Goal: Task Accomplishment & Management: Complete application form

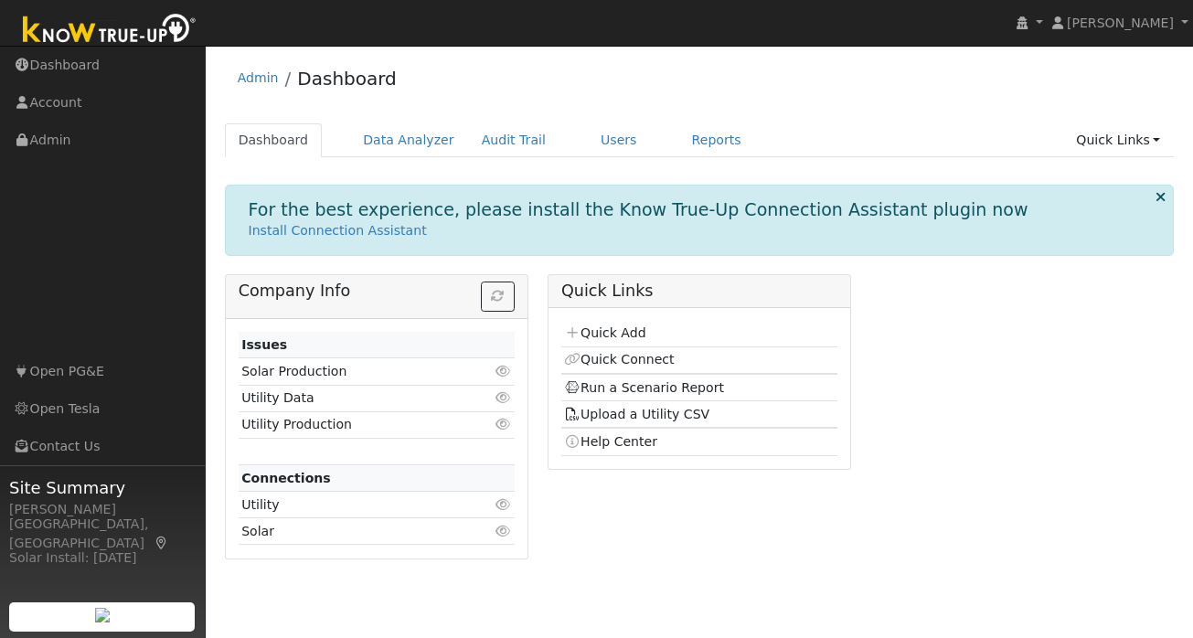
click at [105, 37] on img at bounding box center [110, 30] width 192 height 41
click at [1148, 142] on link "Quick Links" at bounding box center [1119, 140] width 112 height 34
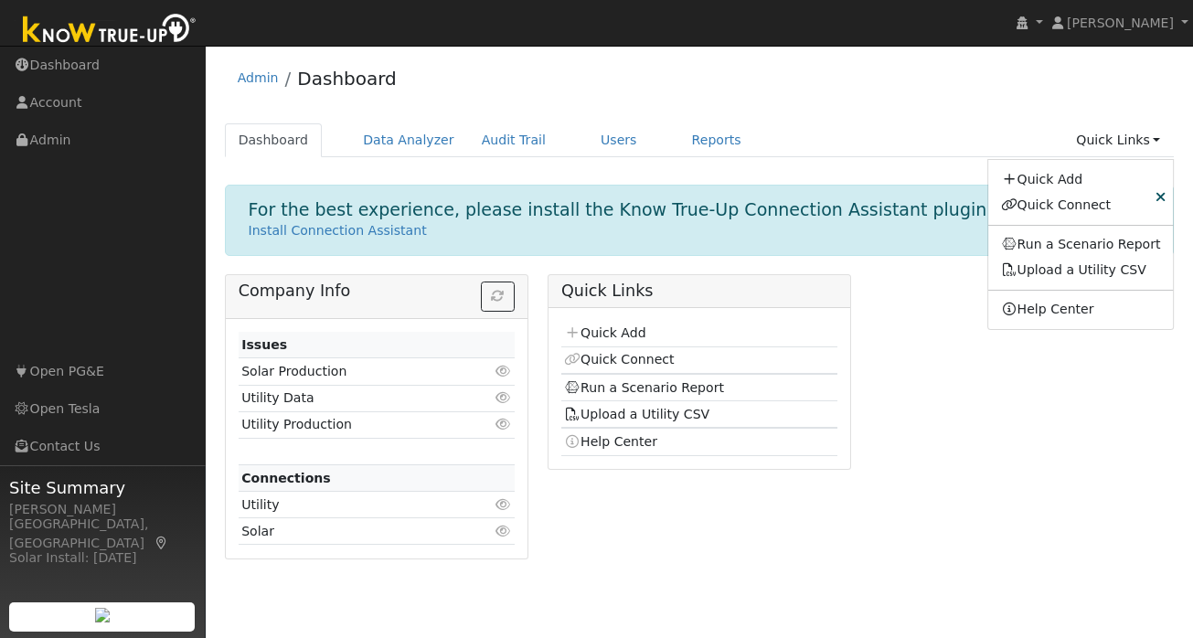
click at [971, 315] on div "Company Info Issues Solar Production Click to view Utility Data Click to view U…" at bounding box center [699, 423] width 969 height 299
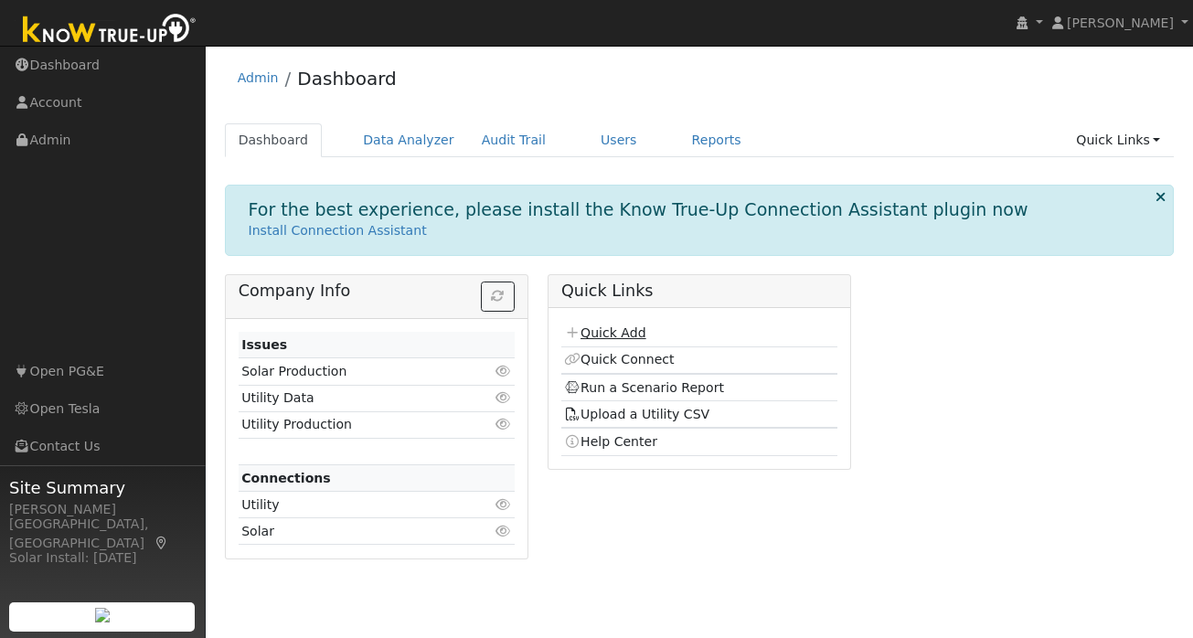
click at [607, 335] on link "Quick Add" at bounding box center [604, 333] width 81 height 15
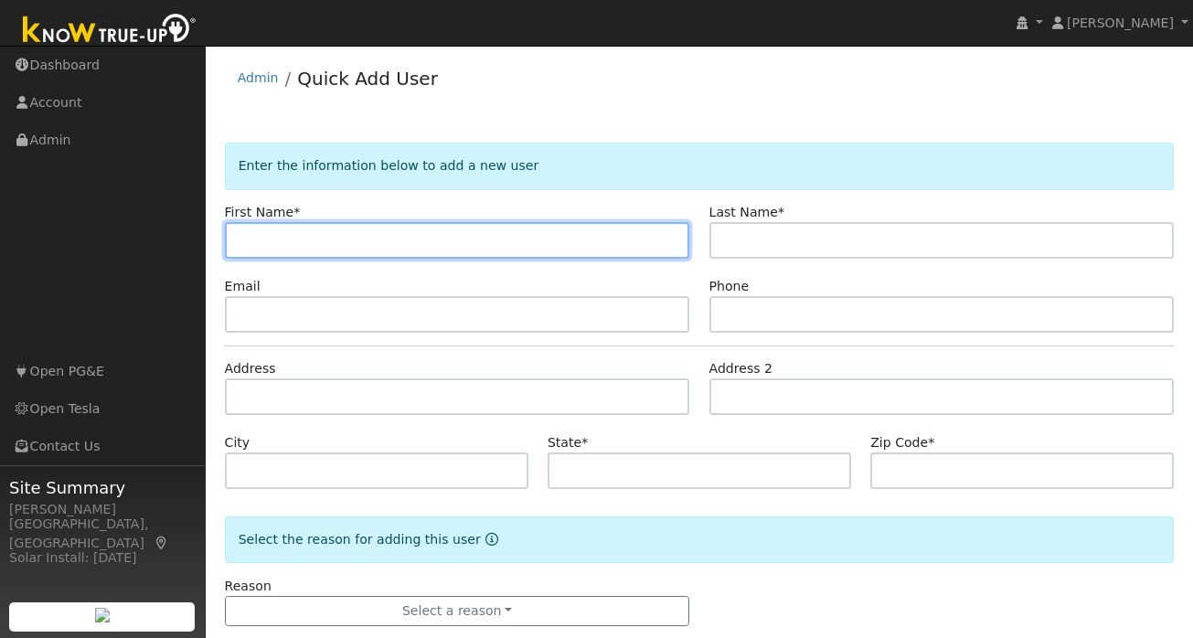
paste input "[PERSON_NAME]"
type input "[PERSON_NAME]"
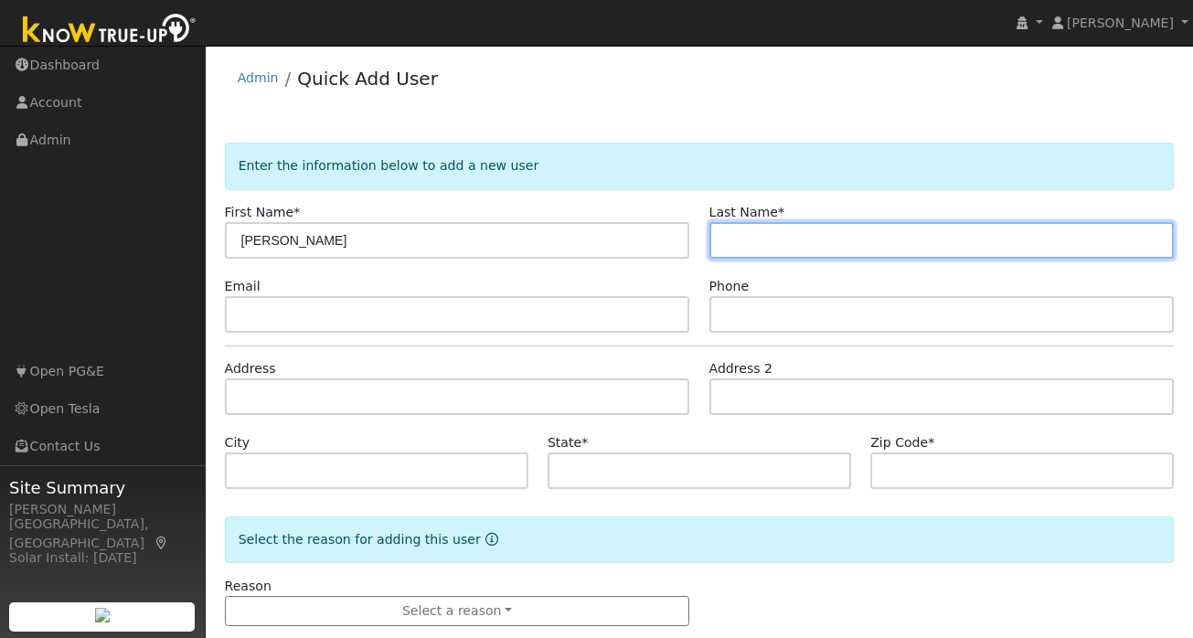
click at [743, 243] on input "text" at bounding box center [942, 240] width 465 height 37
paste input "Alagappan"
type input "Alagappan"
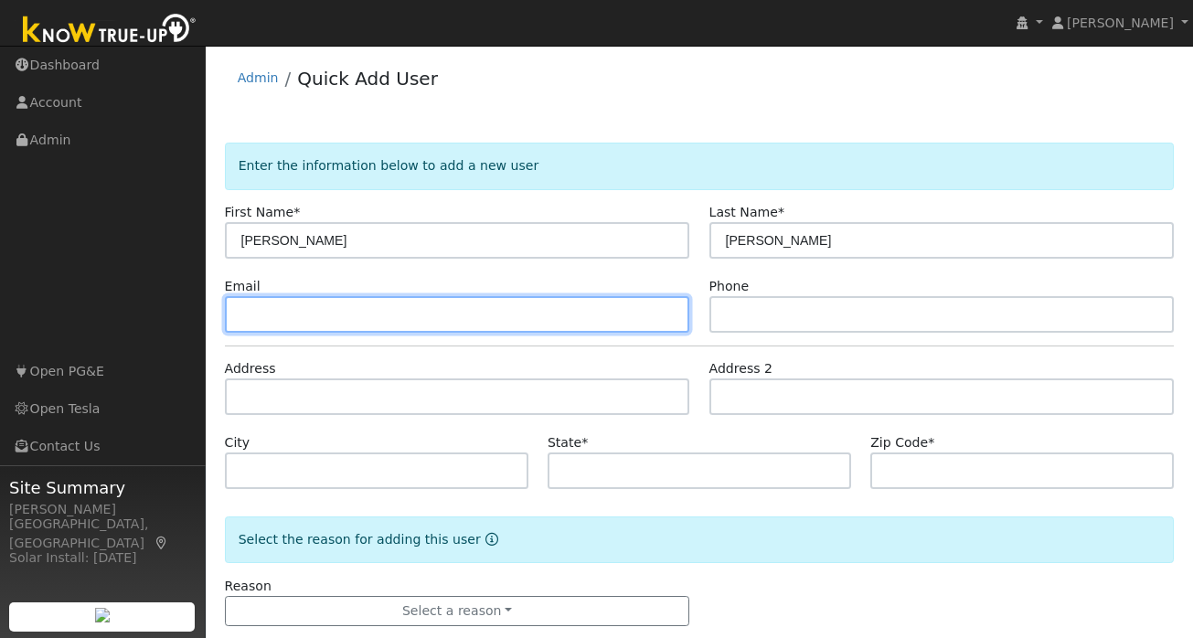
click at [308, 306] on input "text" at bounding box center [457, 314] width 465 height 37
paste input "alarun@yahoo.com"
type input "alarun@yahoo.com"
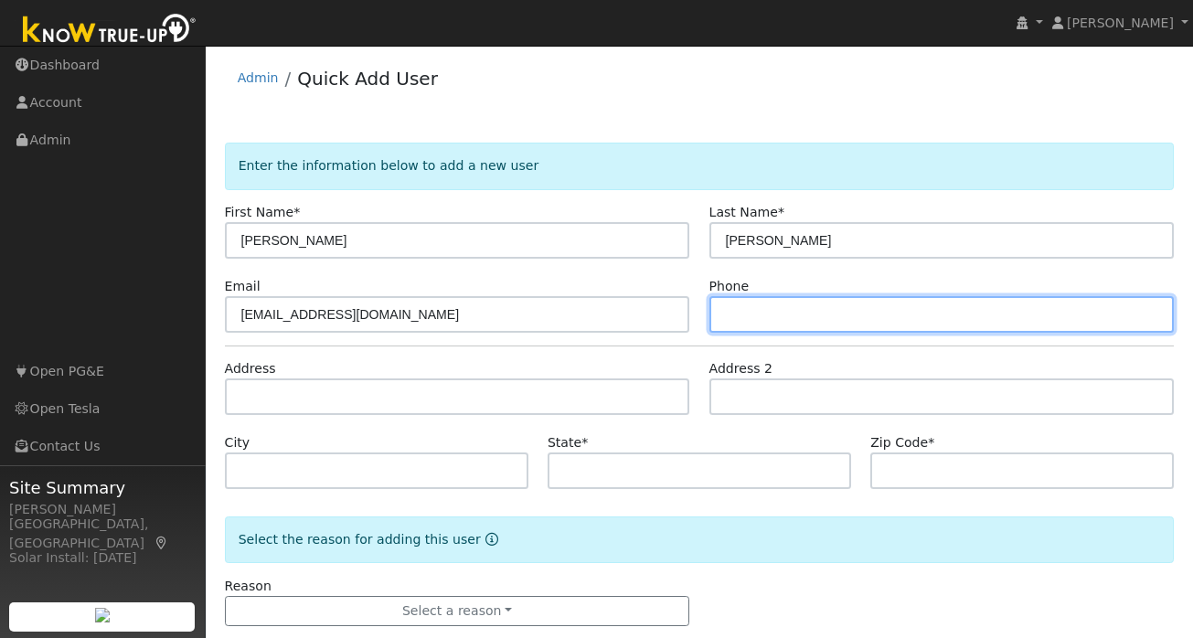
click at [769, 308] on input "text" at bounding box center [942, 314] width 465 height 37
paste input "(408) 933-8584"
type input "(408) 933-8584"
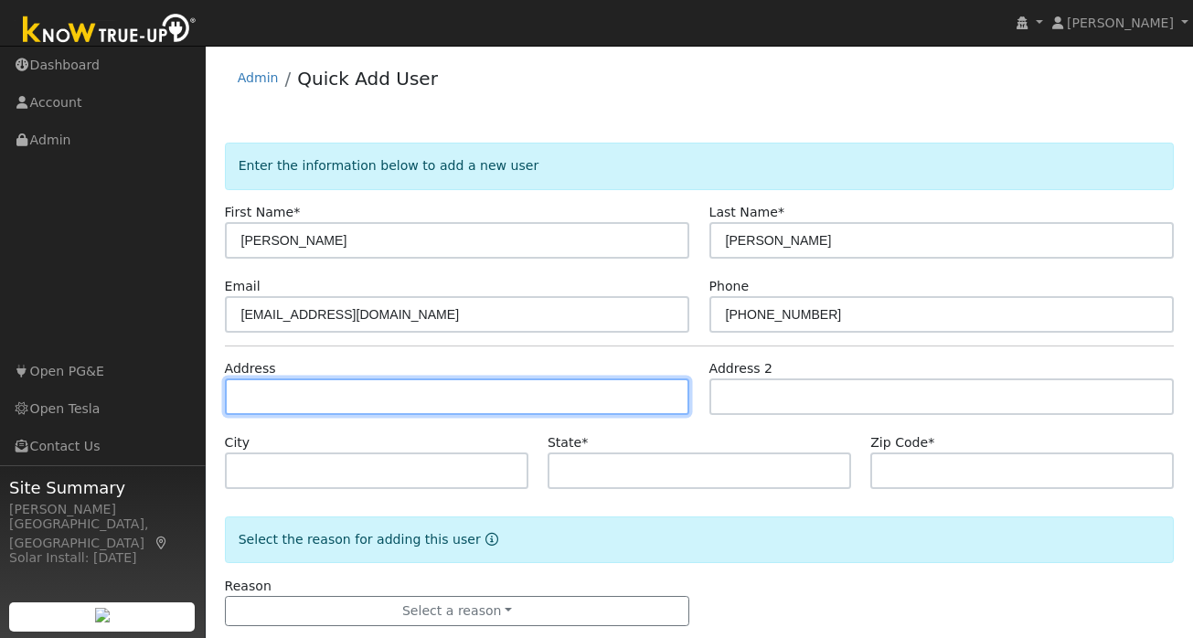
click at [304, 401] on input "text" at bounding box center [457, 397] width 465 height 37
paste input "3943 Appian St. Pleasanton, CA 94588"
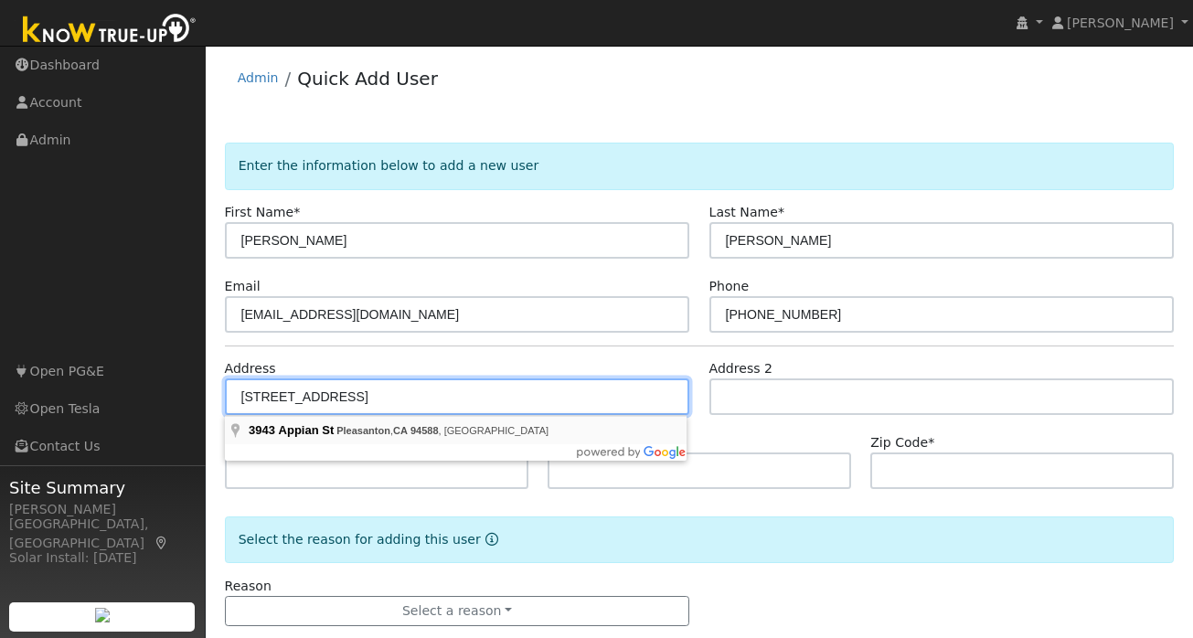
type input "3943 Appian Street"
type input "Pleasanton"
type input "CA"
type input "94588"
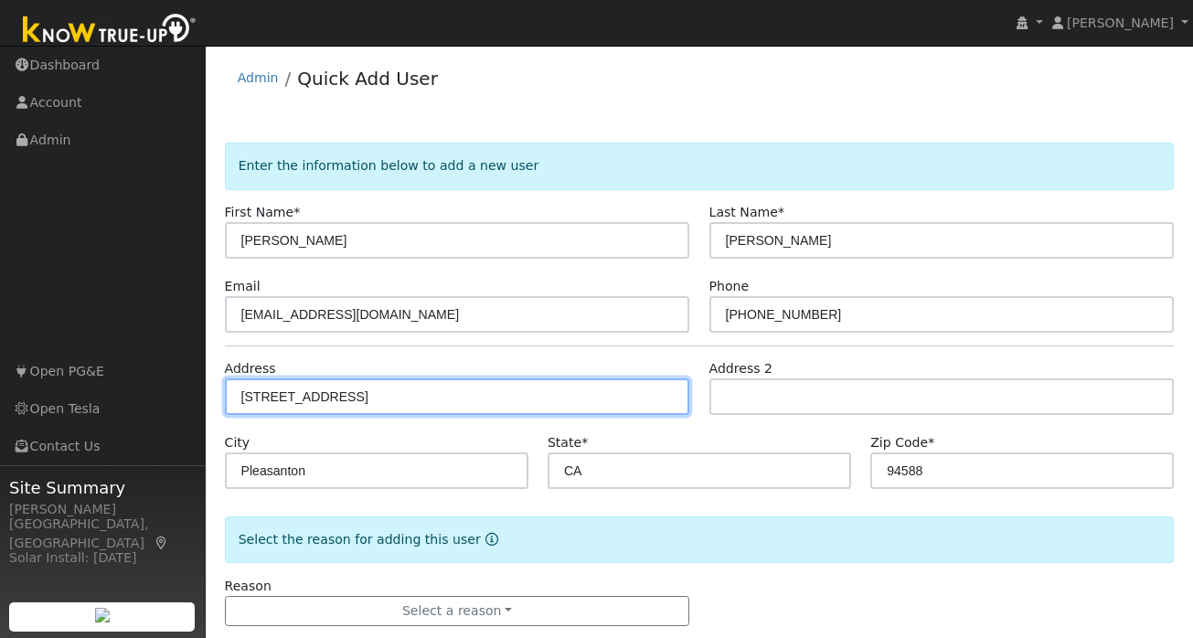
scroll to position [34, 0]
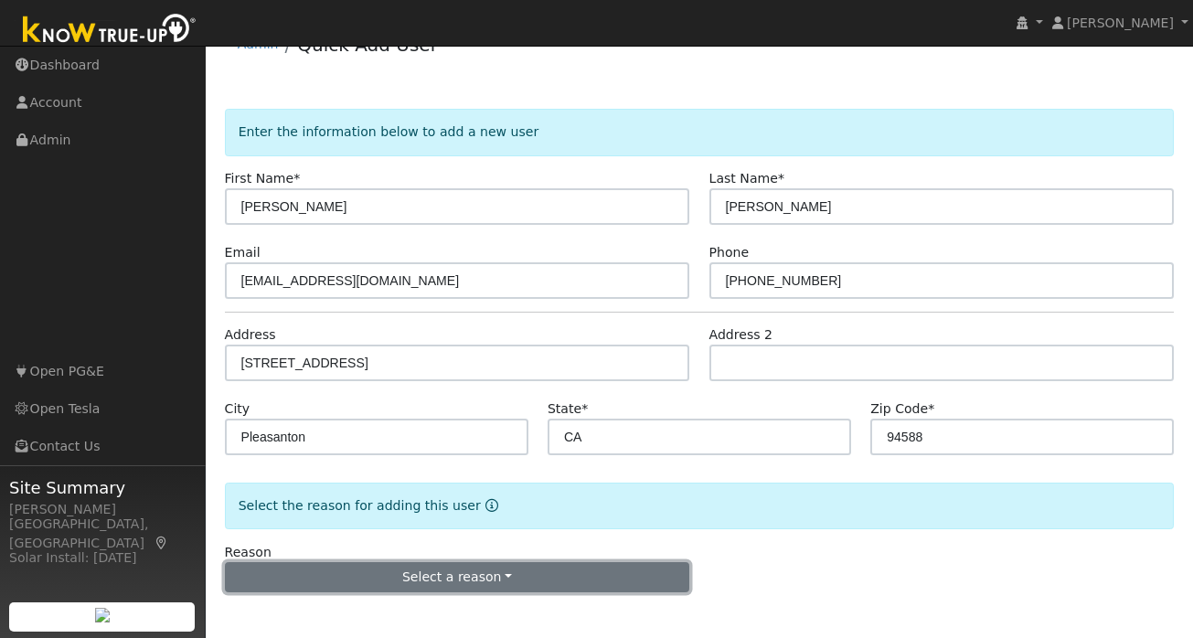
click at [487, 580] on button "Select a reason" at bounding box center [457, 577] width 465 height 31
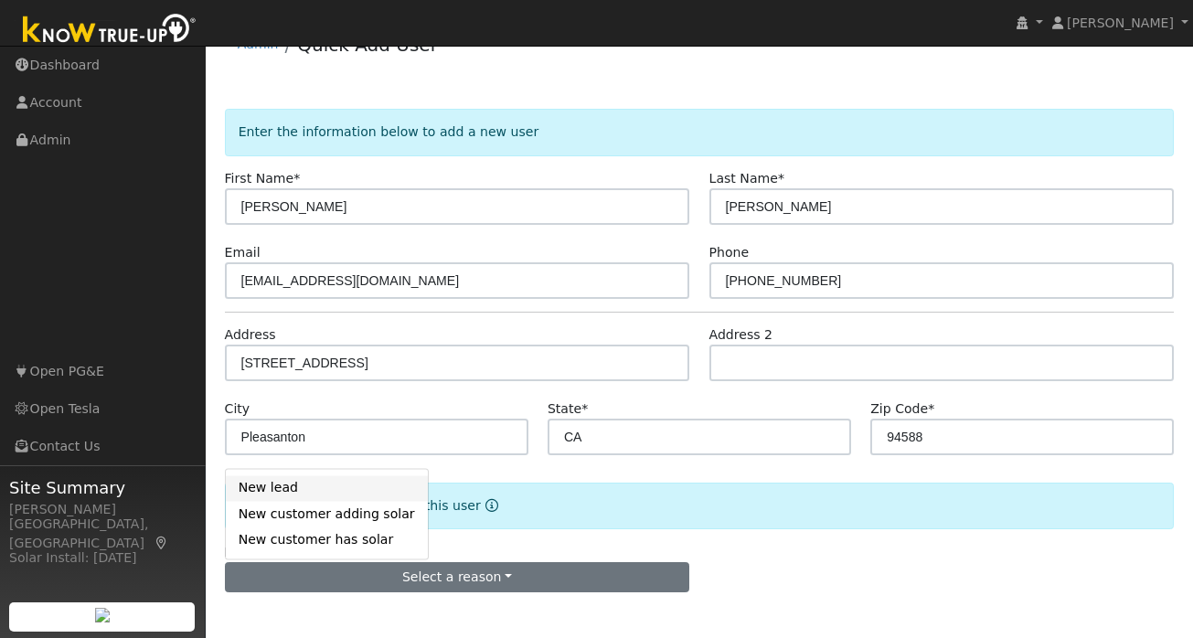
click at [275, 488] on link "New lead" at bounding box center [327, 489] width 202 height 26
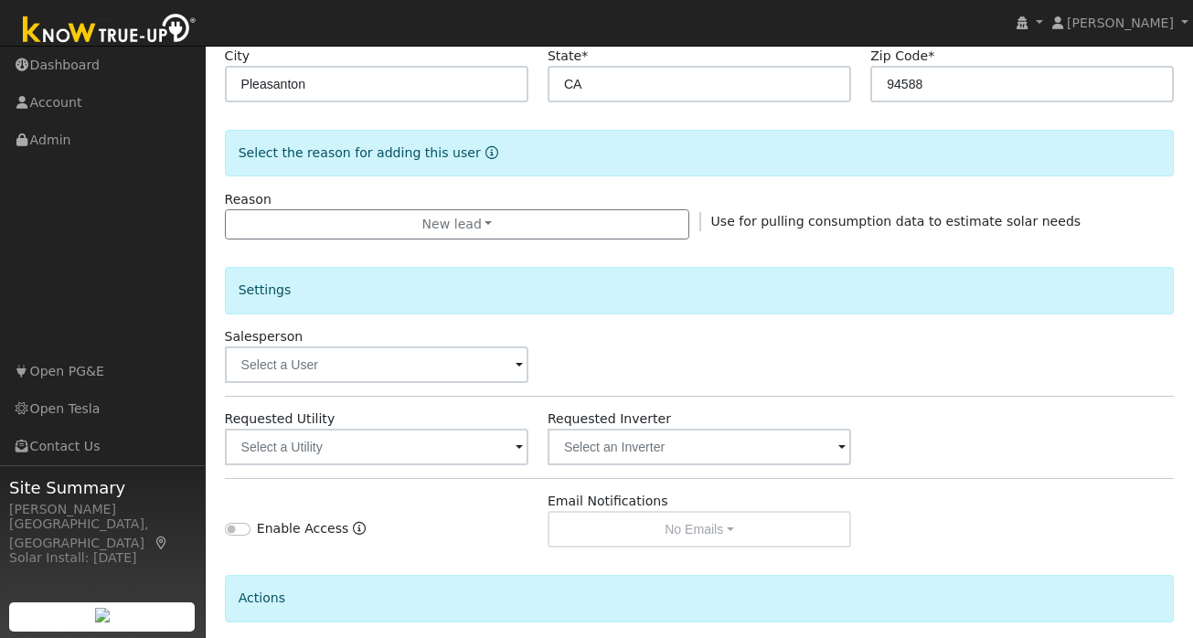
scroll to position [543, 0]
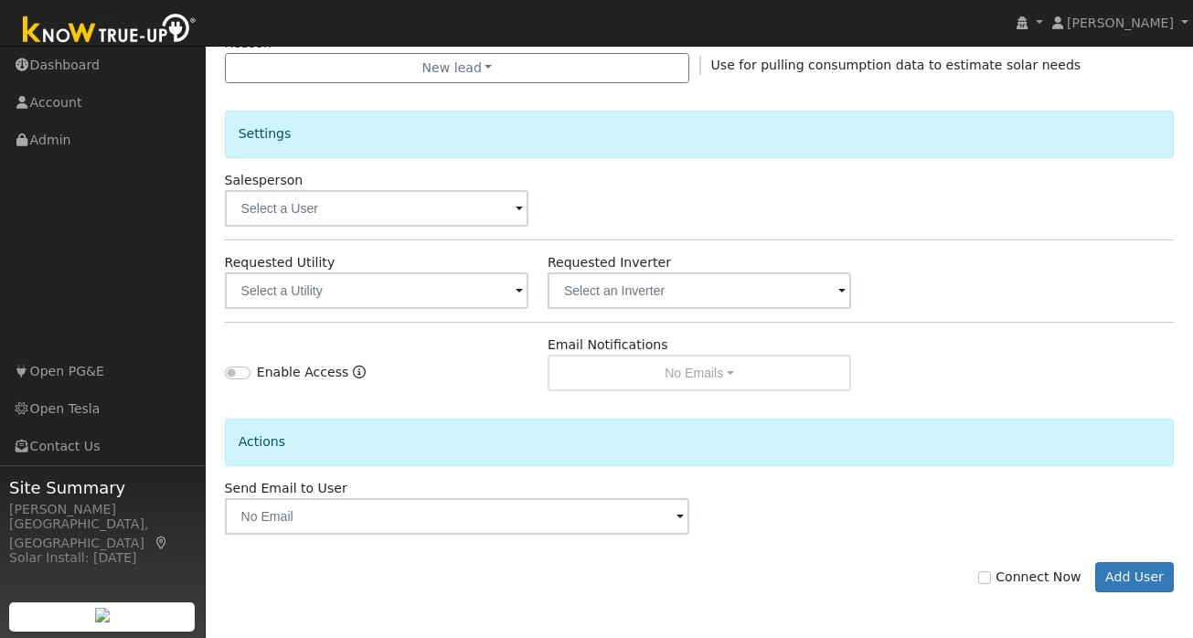
click at [521, 294] on span at bounding box center [519, 292] width 7 height 21
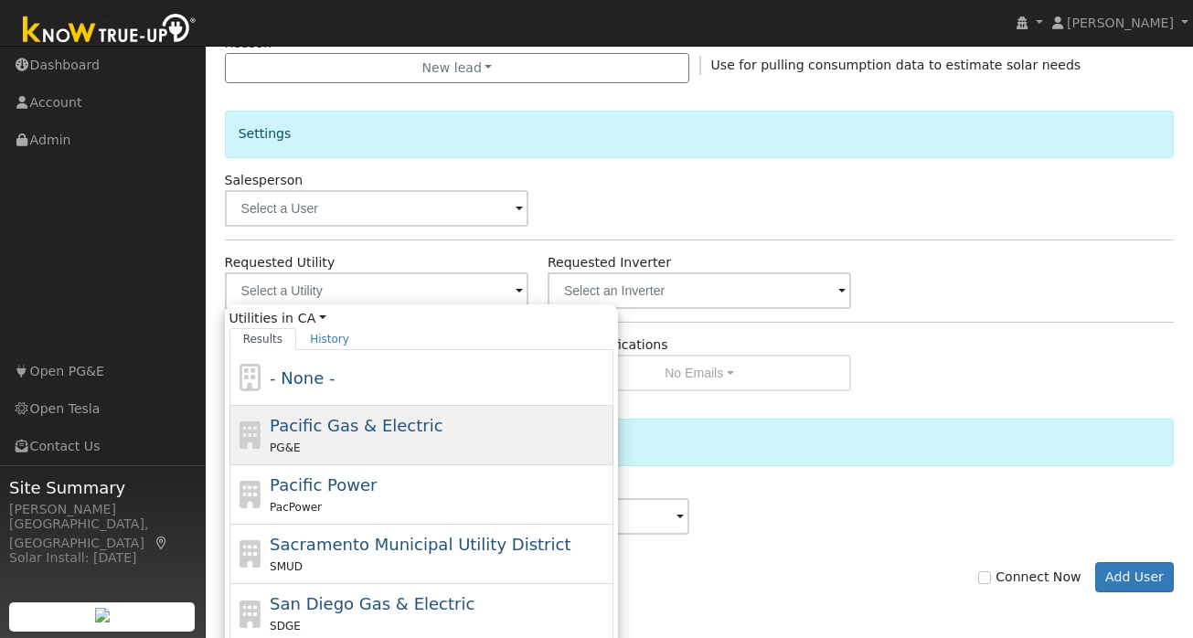
click at [384, 426] on span "Pacific Gas & Electric" at bounding box center [356, 425] width 173 height 19
type input "Pacific Gas & Electric"
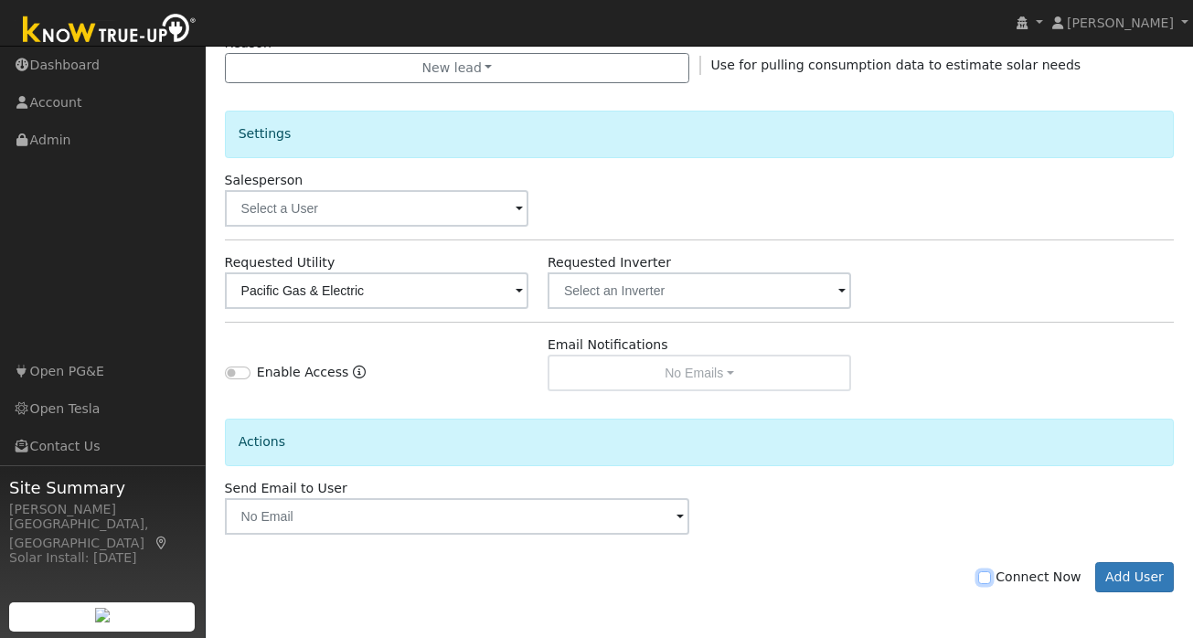
click at [991, 579] on input "Connect Now" at bounding box center [985, 578] width 13 height 13
checkbox input "true"
click at [1137, 570] on button "Add User" at bounding box center [1136, 577] width 80 height 31
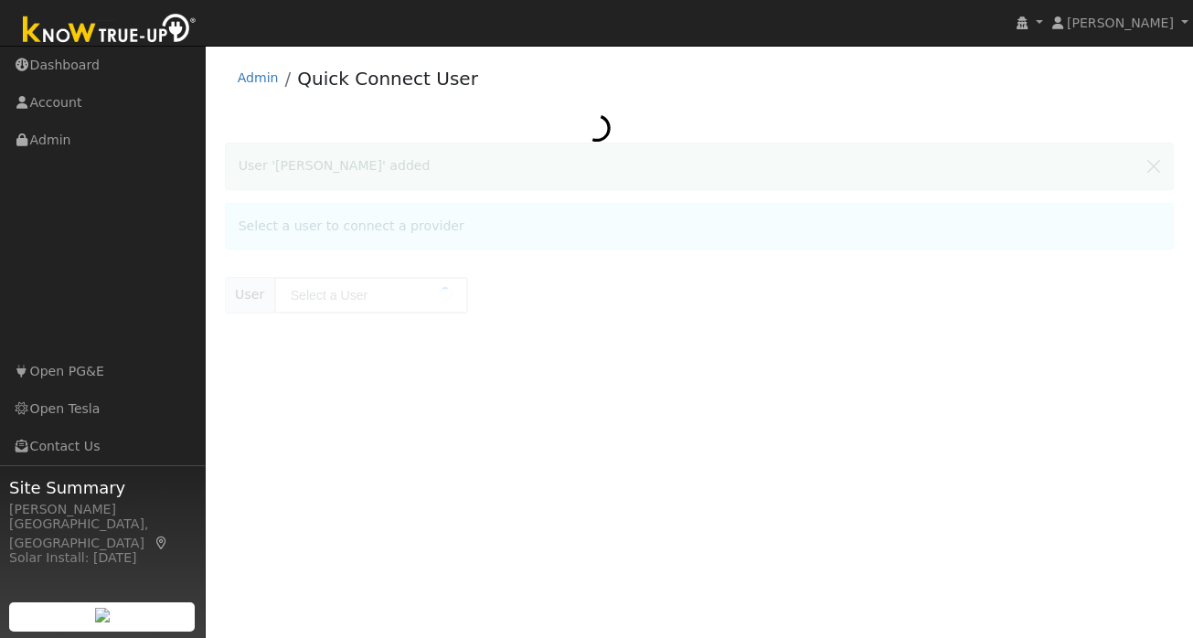
type input "[PERSON_NAME]"
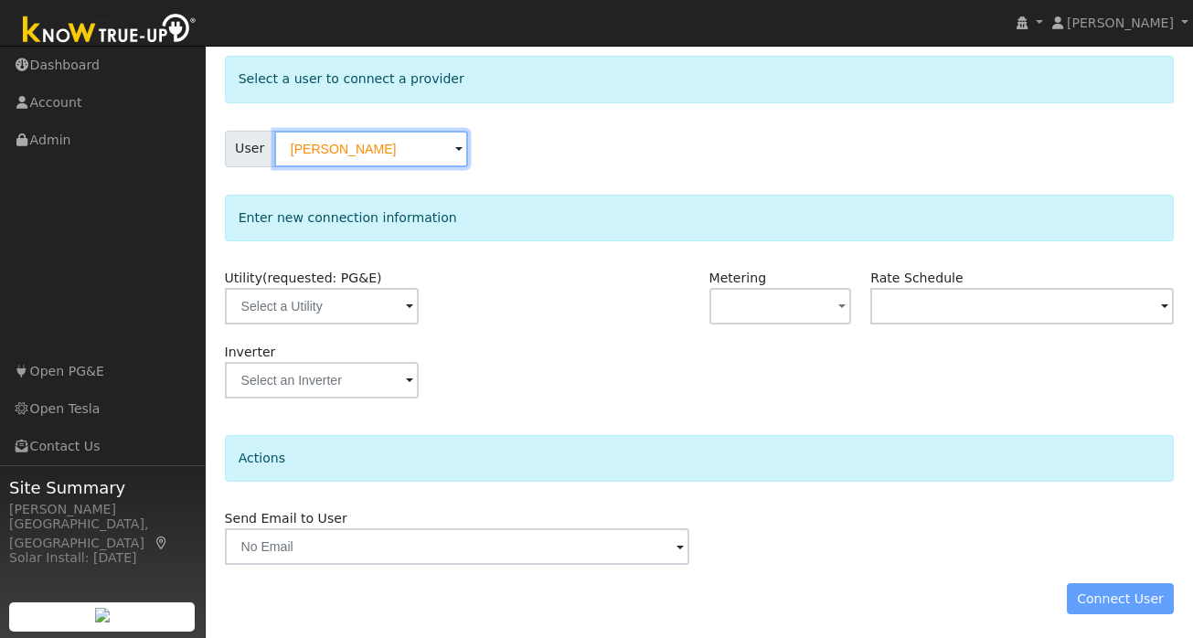
scroll to position [91, 0]
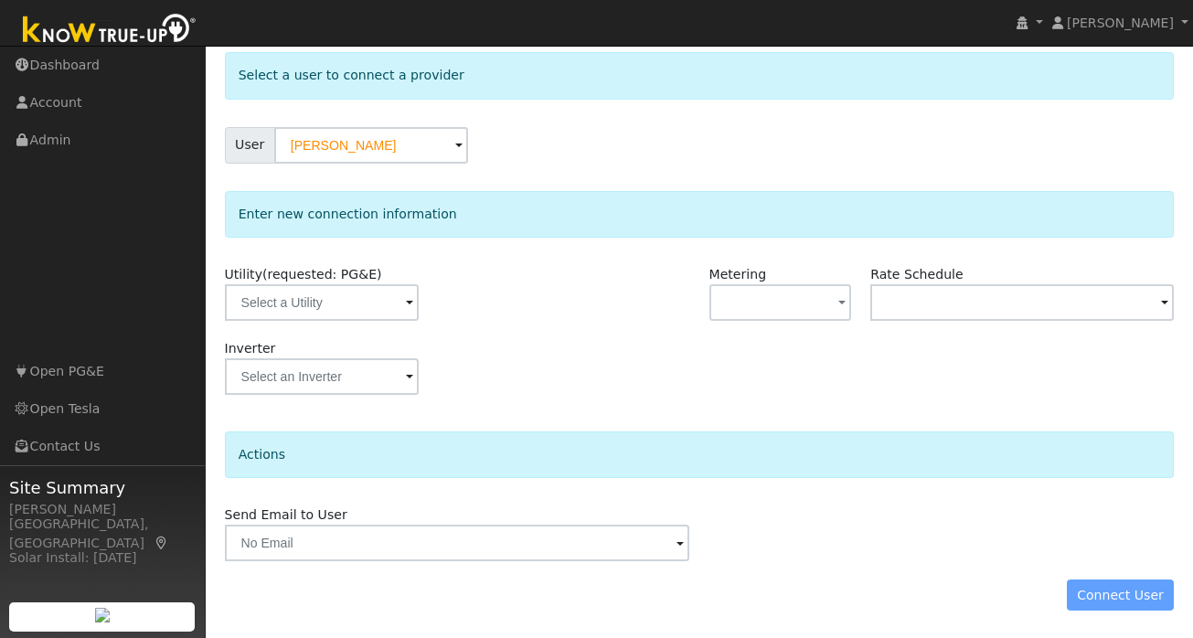
click at [406, 300] on span at bounding box center [409, 304] width 7 height 21
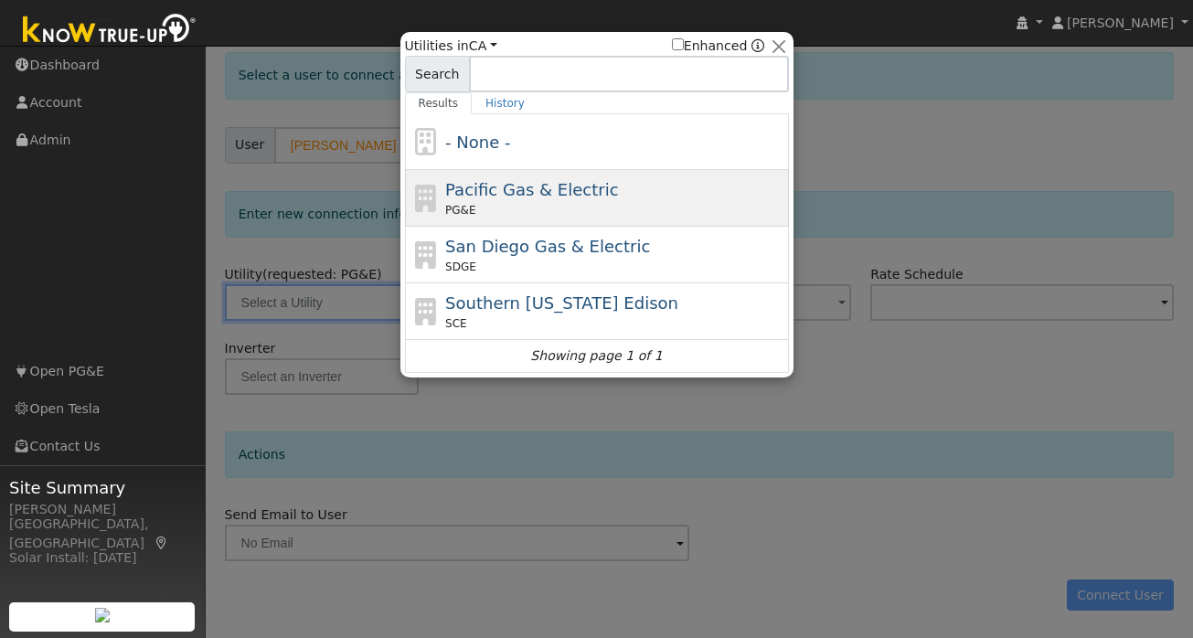
click at [512, 194] on span "Pacific Gas & Electric" at bounding box center [531, 189] width 173 height 19
type input "PG&E"
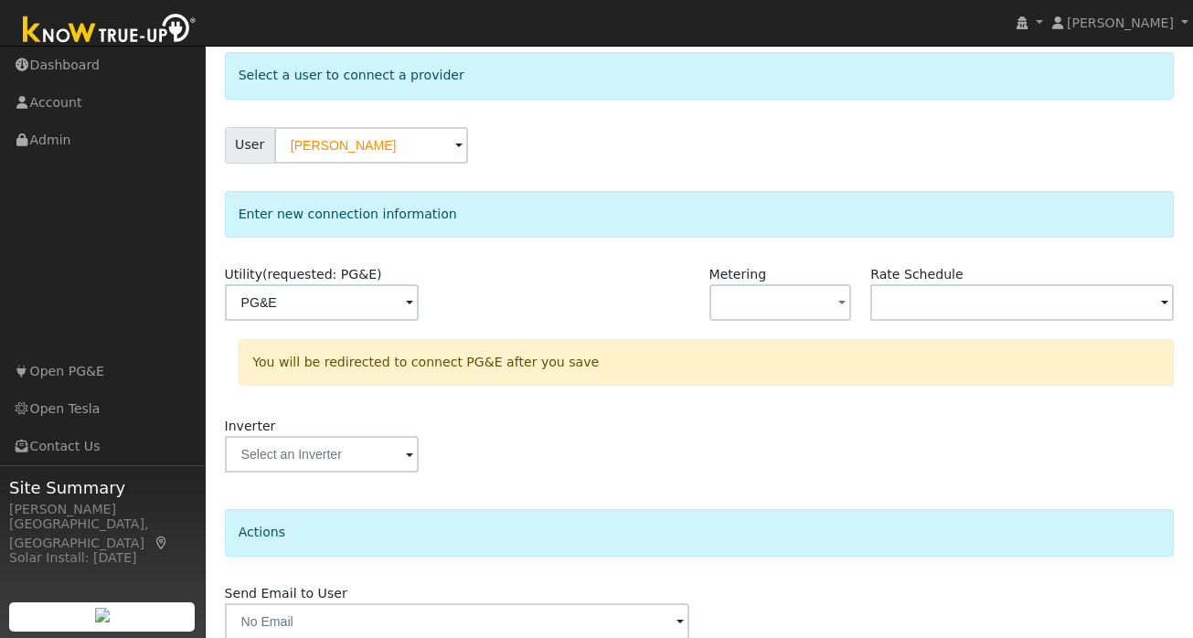
scroll to position [168, 0]
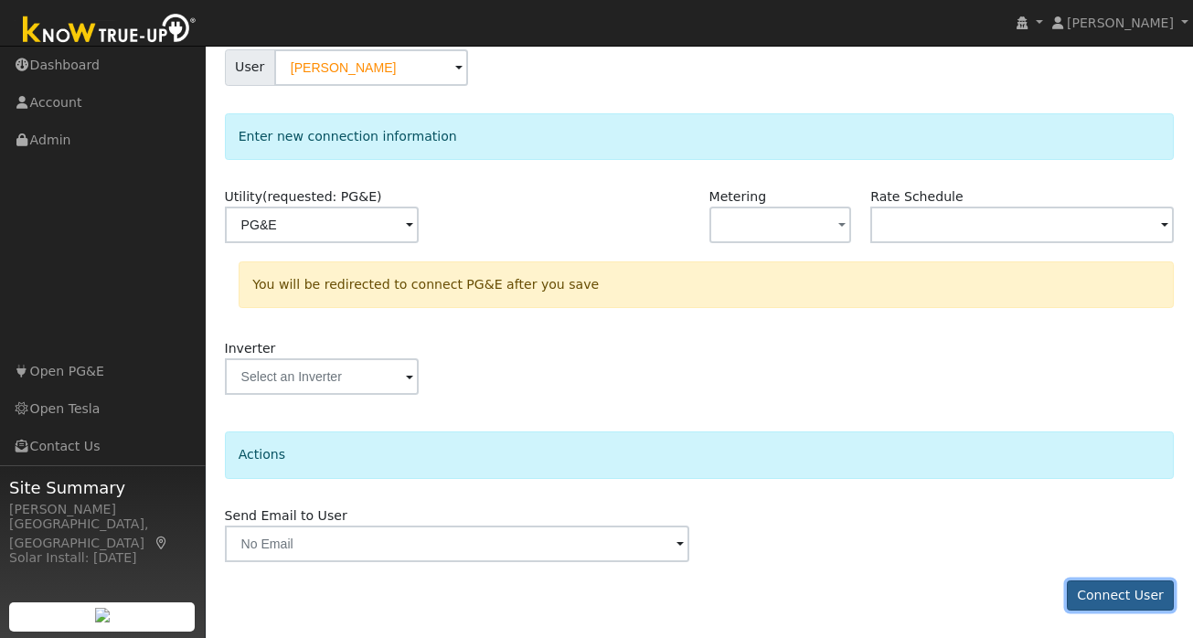
click at [1107, 594] on button "Connect User" at bounding box center [1121, 596] width 108 height 31
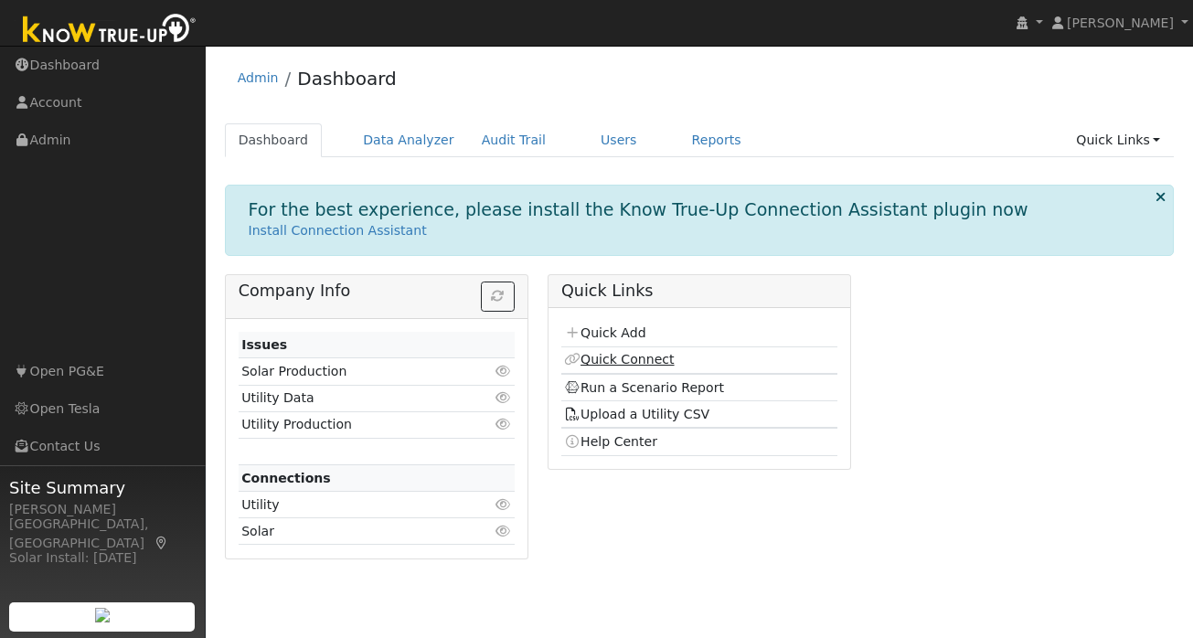
click at [615, 359] on link "Quick Connect" at bounding box center [619, 359] width 110 height 15
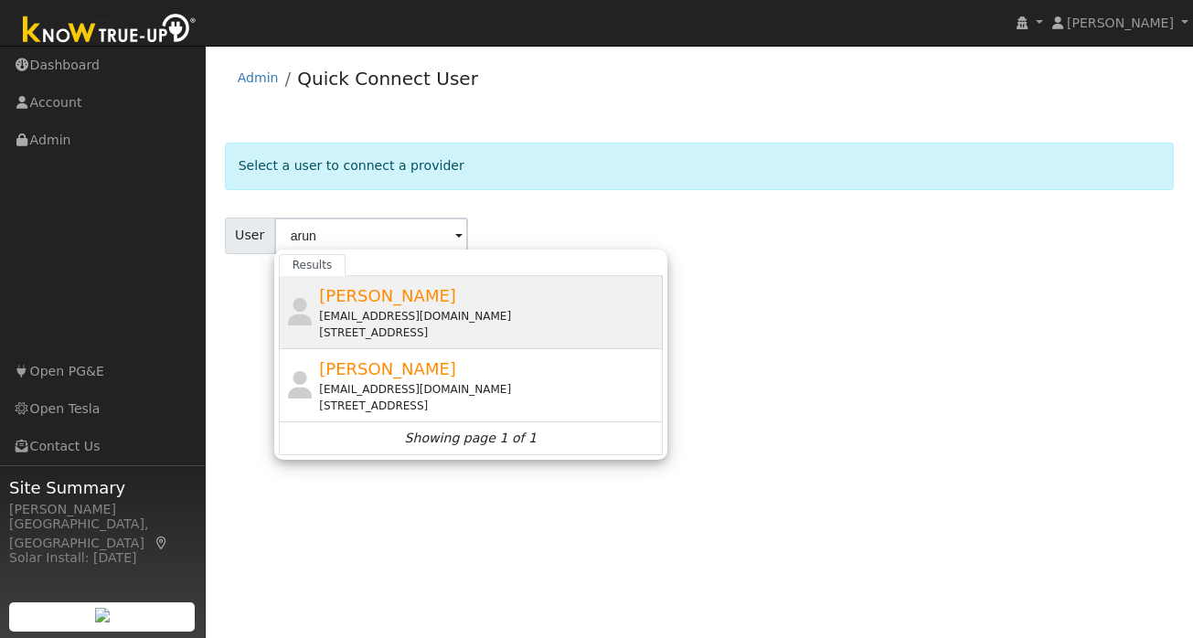
click at [431, 306] on div "[PERSON_NAME][GEOGRAPHIC_DATA] [EMAIL_ADDRESS][DOMAIN_NAME] [STREET_ADDRESS]" at bounding box center [488, 312] width 339 height 58
type input "[PERSON_NAME]"
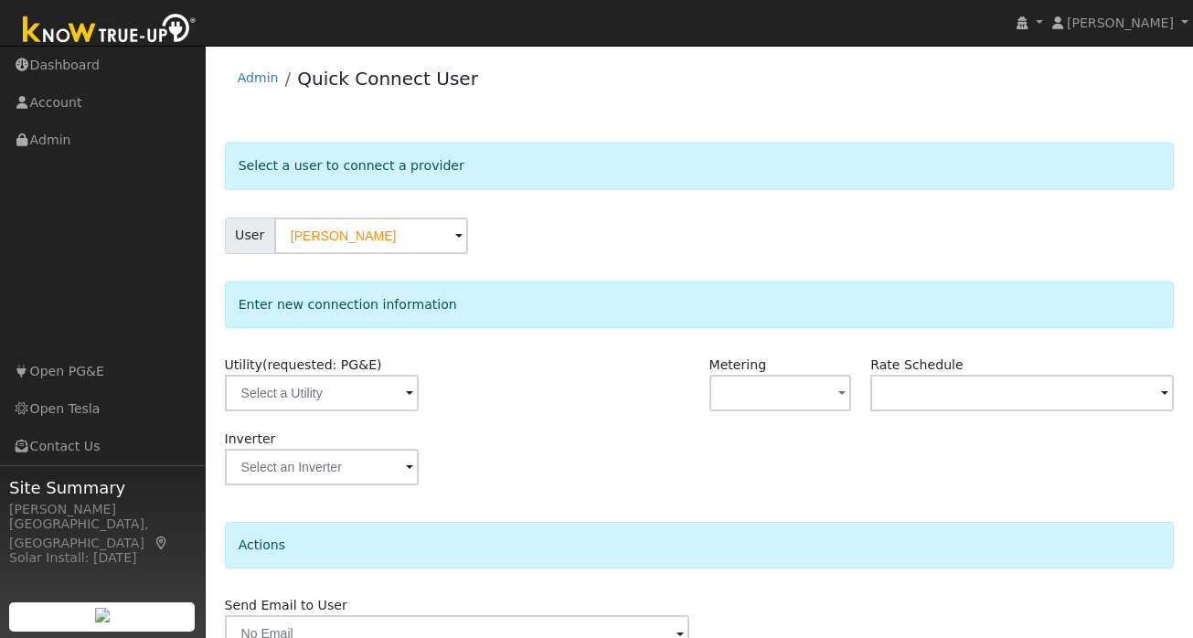
click at [406, 392] on span at bounding box center [409, 394] width 7 height 21
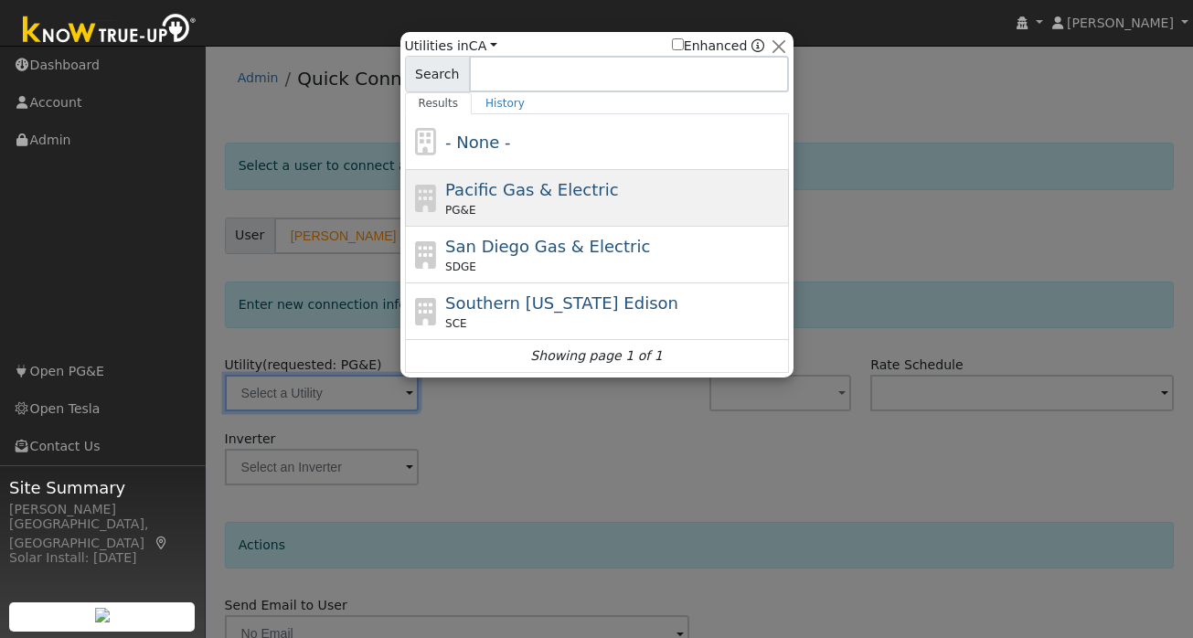
click at [524, 199] on div "Pacific Gas & Electric PG&E" at bounding box center [614, 197] width 339 height 41
type input "PG&E"
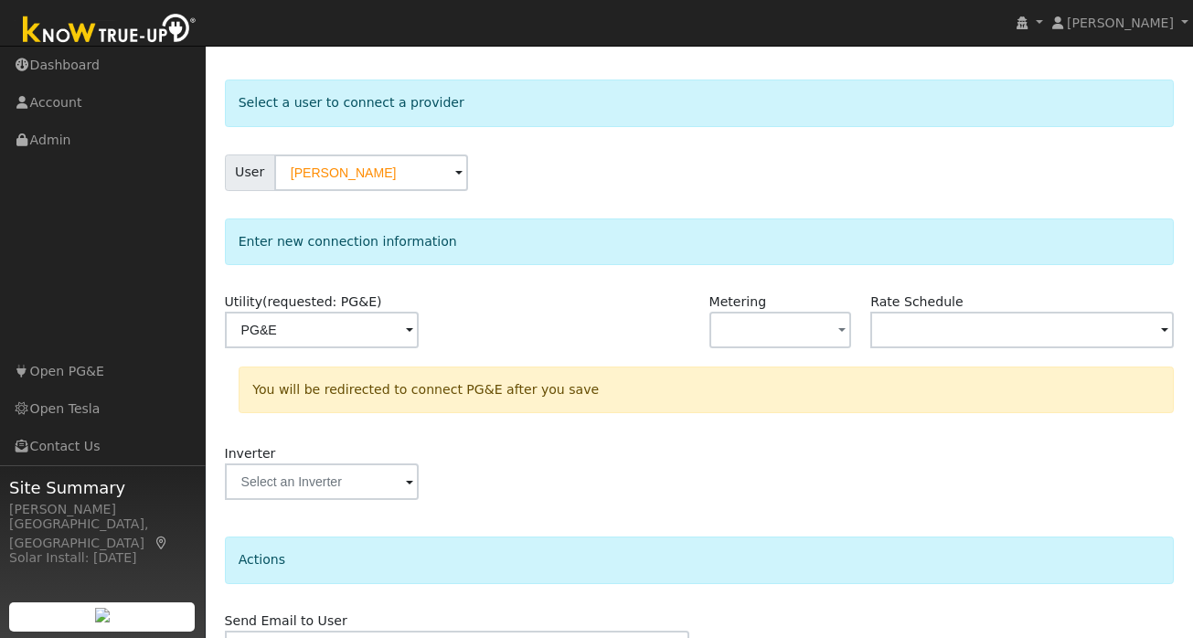
scroll to position [168, 0]
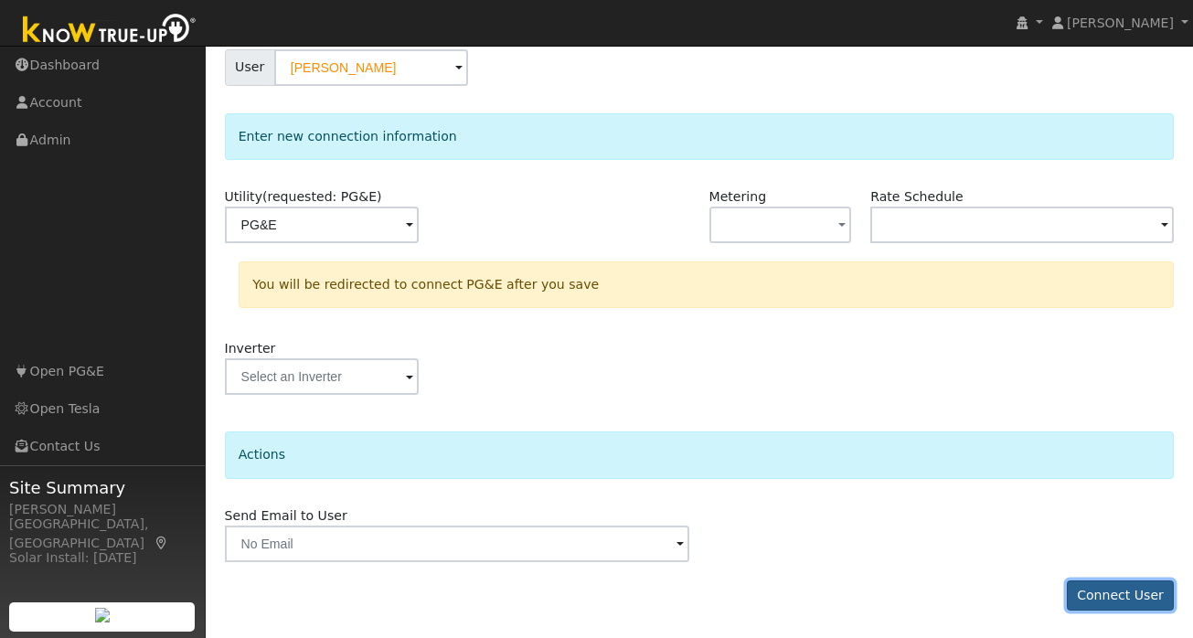
click at [1114, 595] on button "Connect User" at bounding box center [1121, 596] width 108 height 31
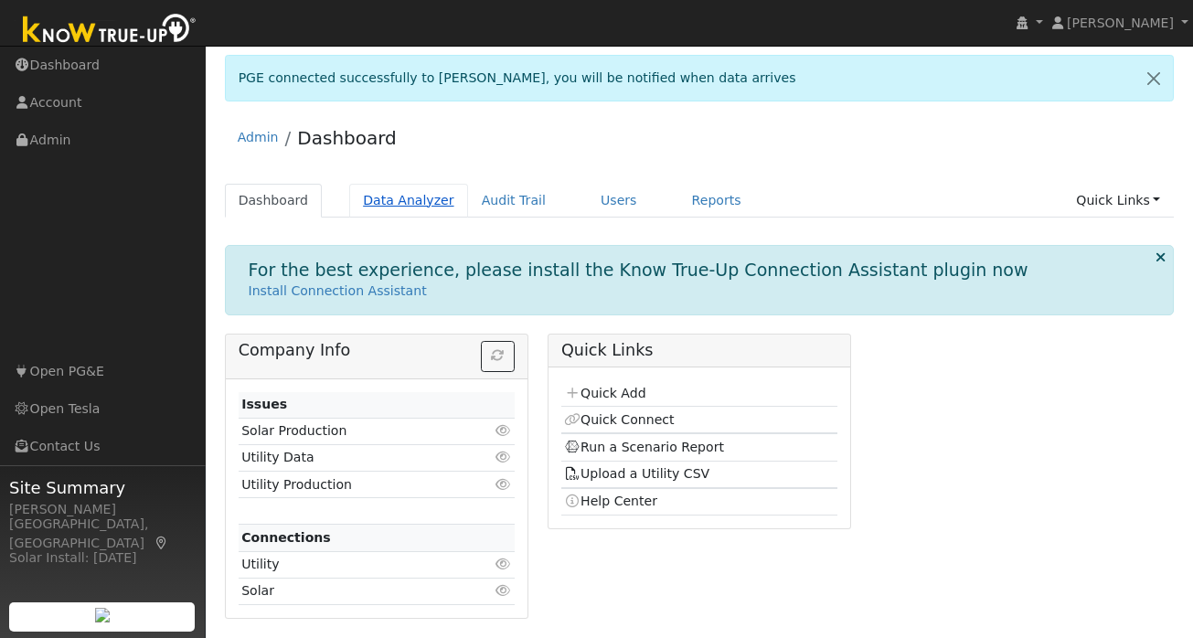
click at [396, 203] on link "Data Analyzer" at bounding box center [408, 201] width 119 height 34
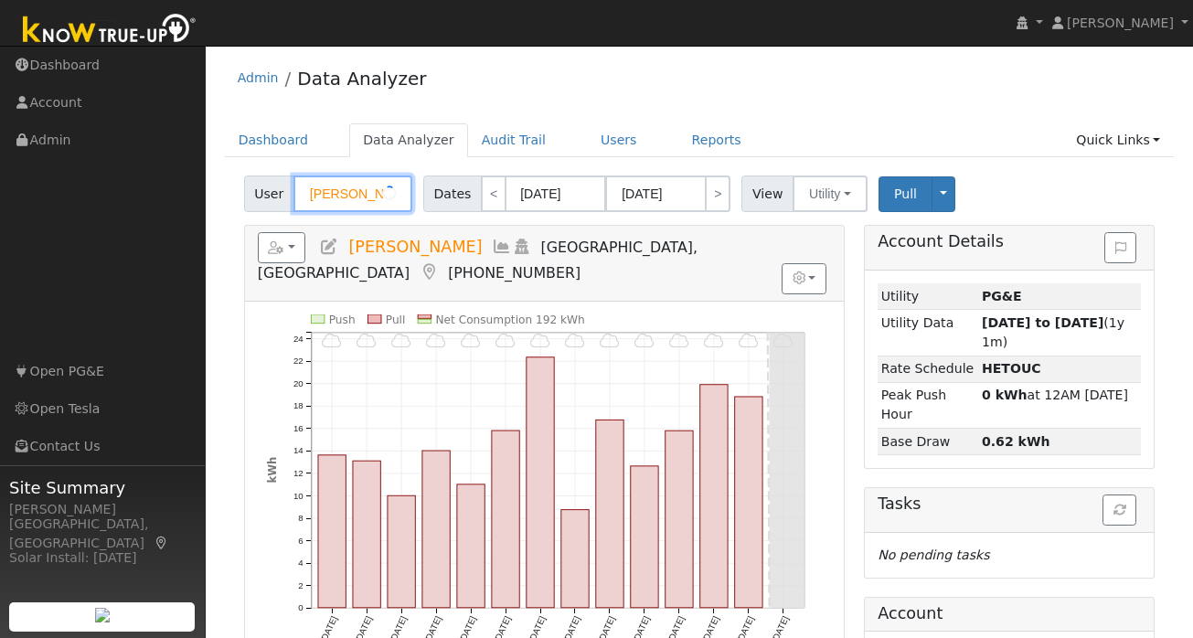
click at [348, 190] on input "[PERSON_NAME]" at bounding box center [353, 194] width 119 height 37
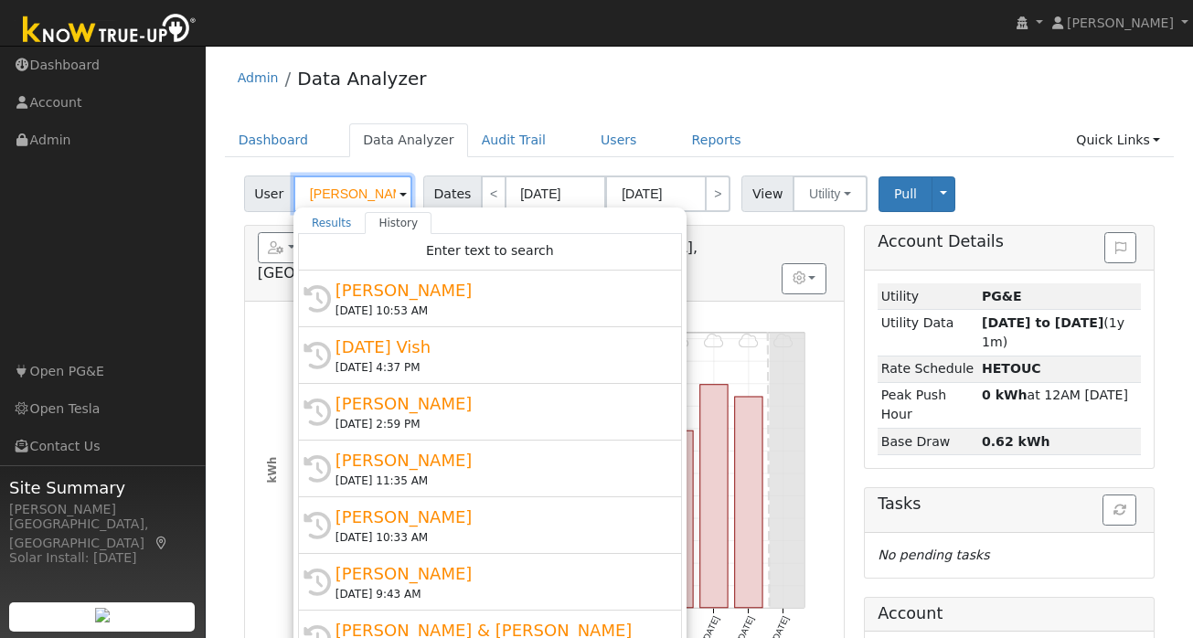
click at [348, 190] on input "[PERSON_NAME]" at bounding box center [353, 194] width 119 height 37
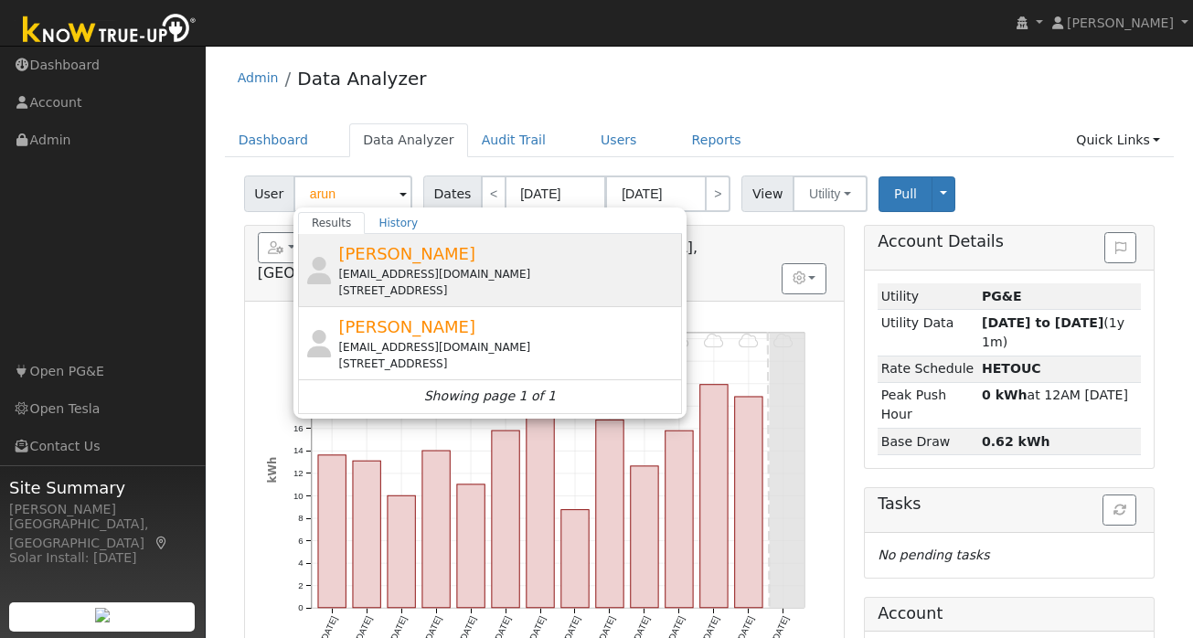
click at [415, 255] on span "Arunachalam Alagappan" at bounding box center [406, 253] width 137 height 19
type input "Arunachalam Alagappan"
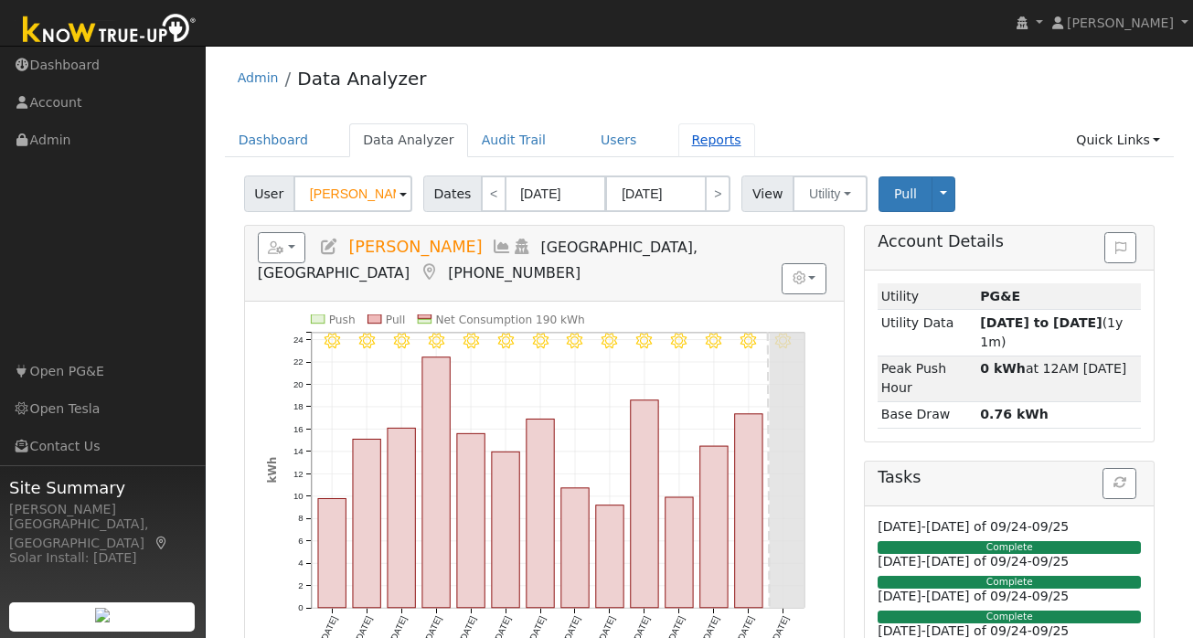
click at [694, 140] on link "Reports" at bounding box center [717, 140] width 77 height 34
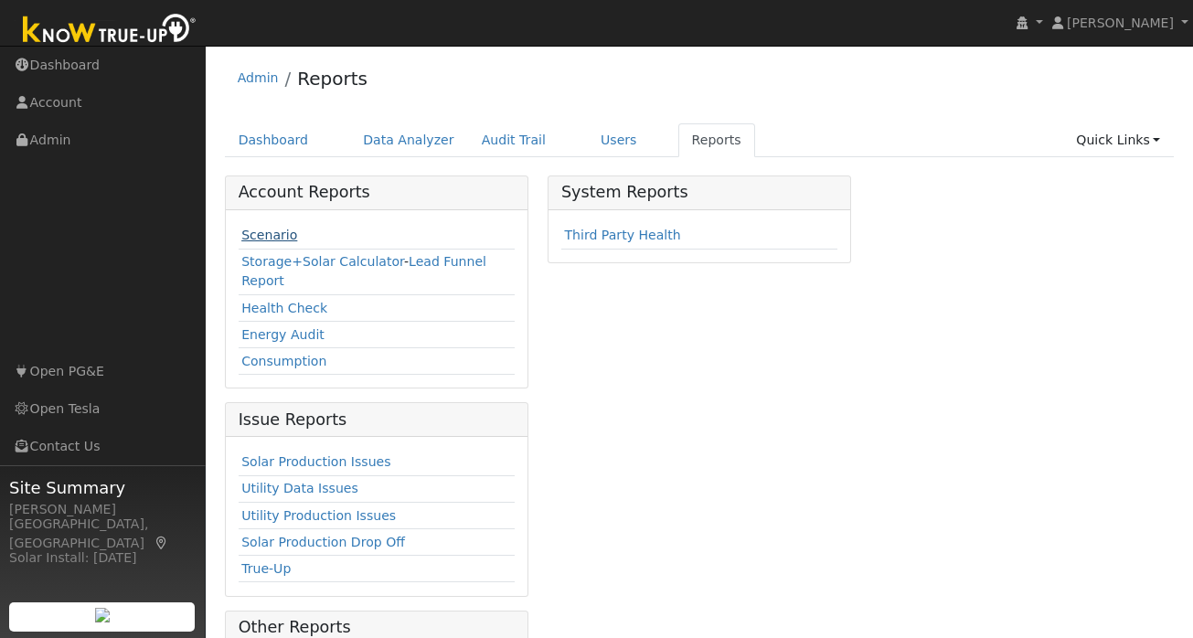
click at [250, 236] on link "Scenario" at bounding box center [269, 235] width 56 height 15
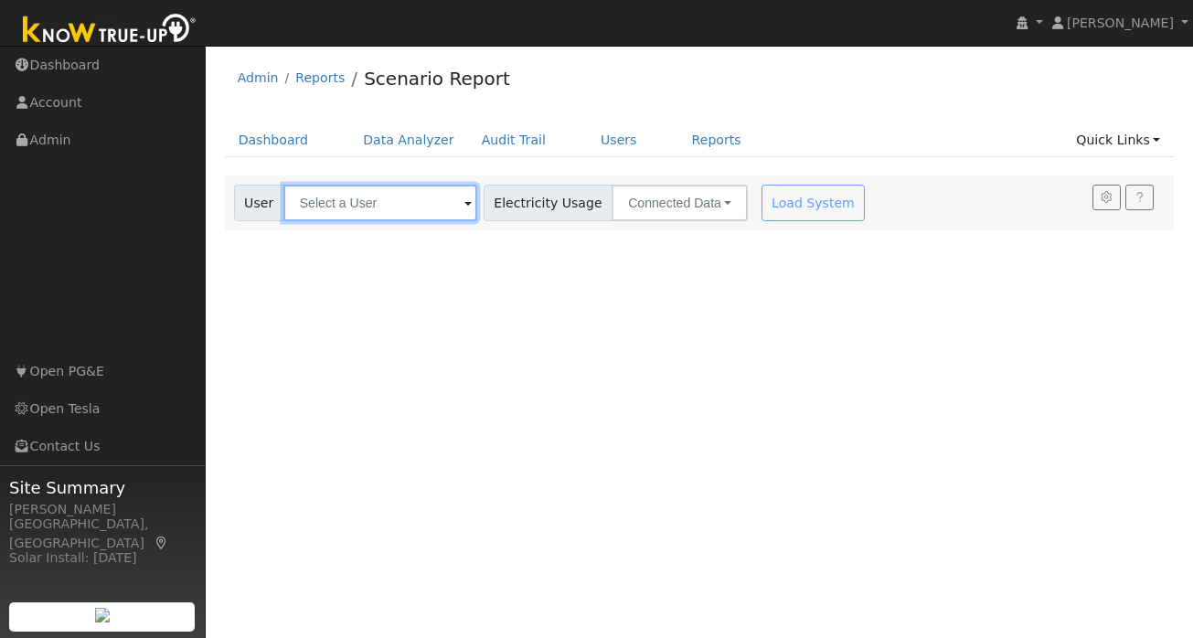
click at [354, 202] on input "text" at bounding box center [380, 203] width 194 height 37
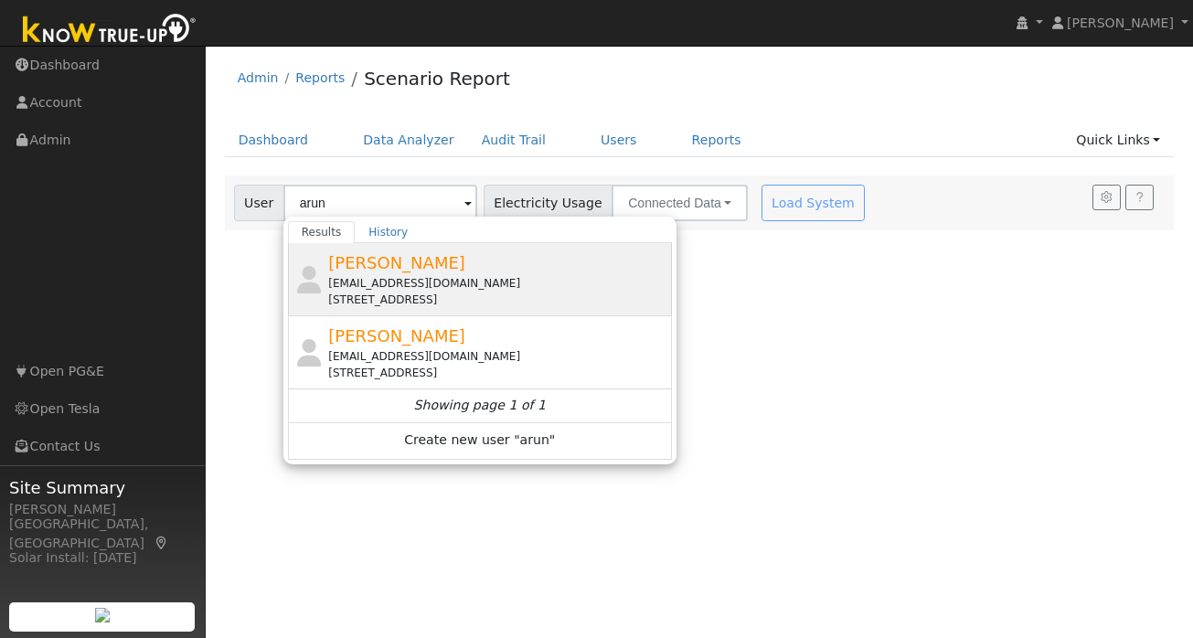
click at [401, 270] on span "Arunachalam Alagappan" at bounding box center [396, 262] width 137 height 19
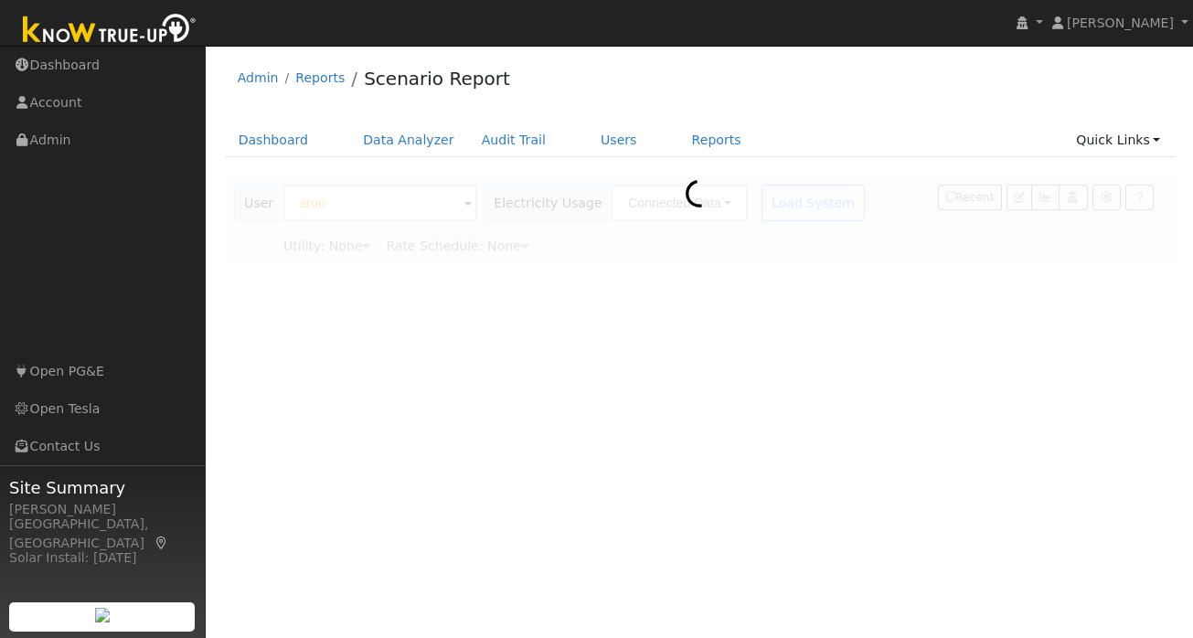
type input "Arunachalam Alagappan"
type input "Pacific Gas & Electric"
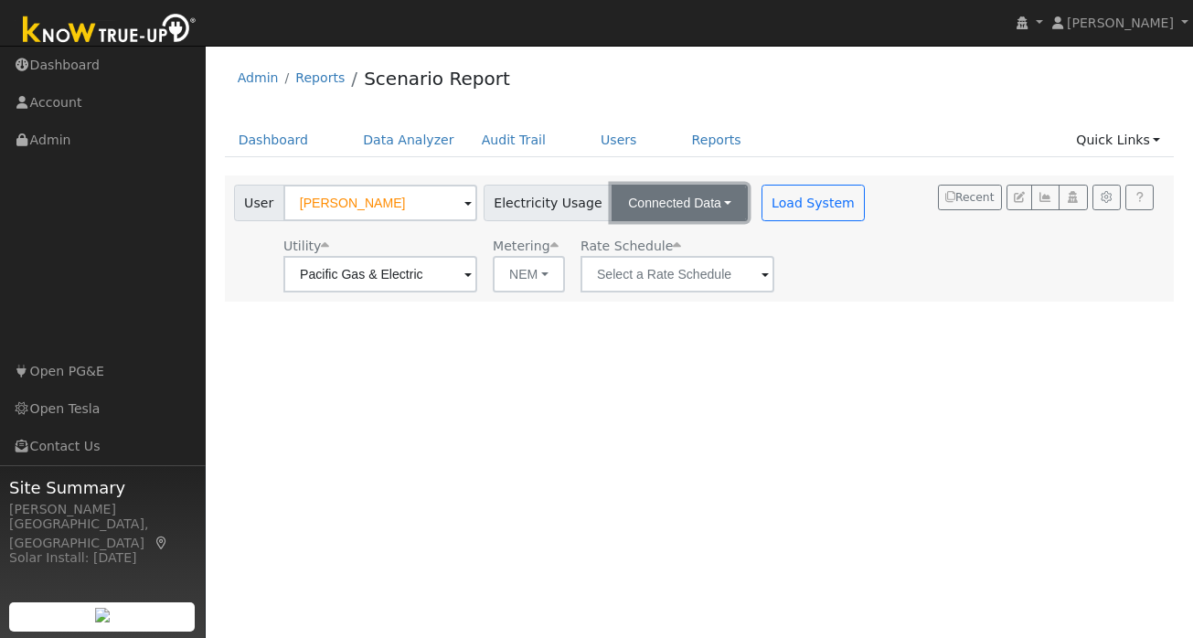
click at [699, 199] on button "Connected Data" at bounding box center [680, 203] width 136 height 37
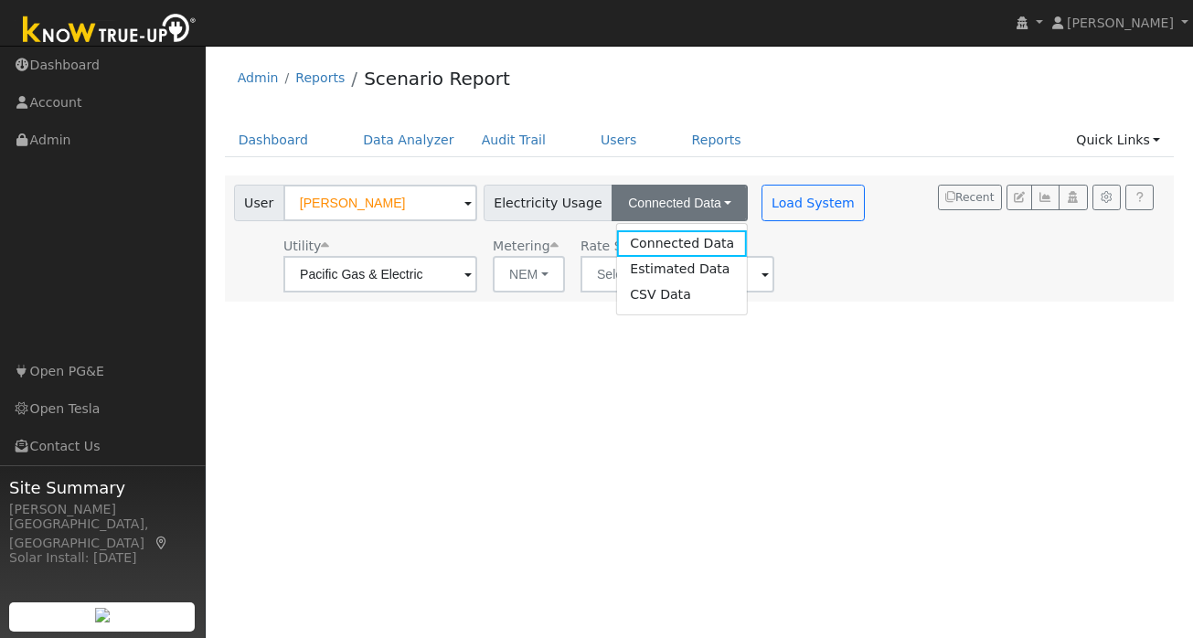
click at [757, 134] on ul "Dashboard Data Analyzer Audit Trail Users Reports Quick Links Quick Add Quick C…" at bounding box center [700, 140] width 950 height 34
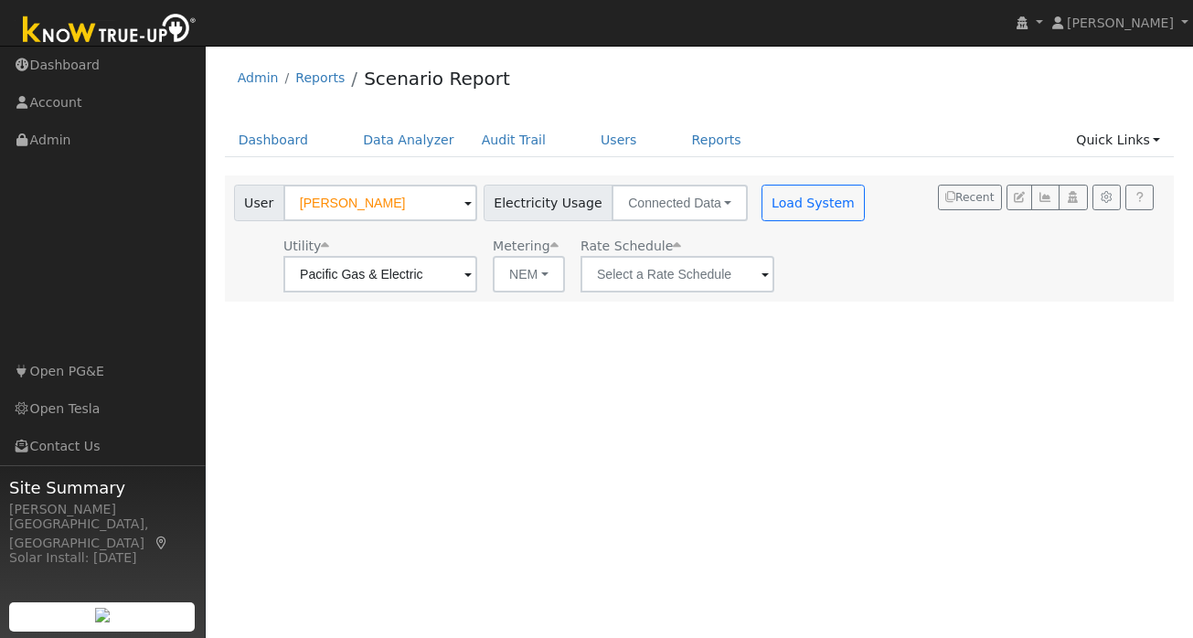
click at [762, 279] on span at bounding box center [765, 275] width 7 height 21
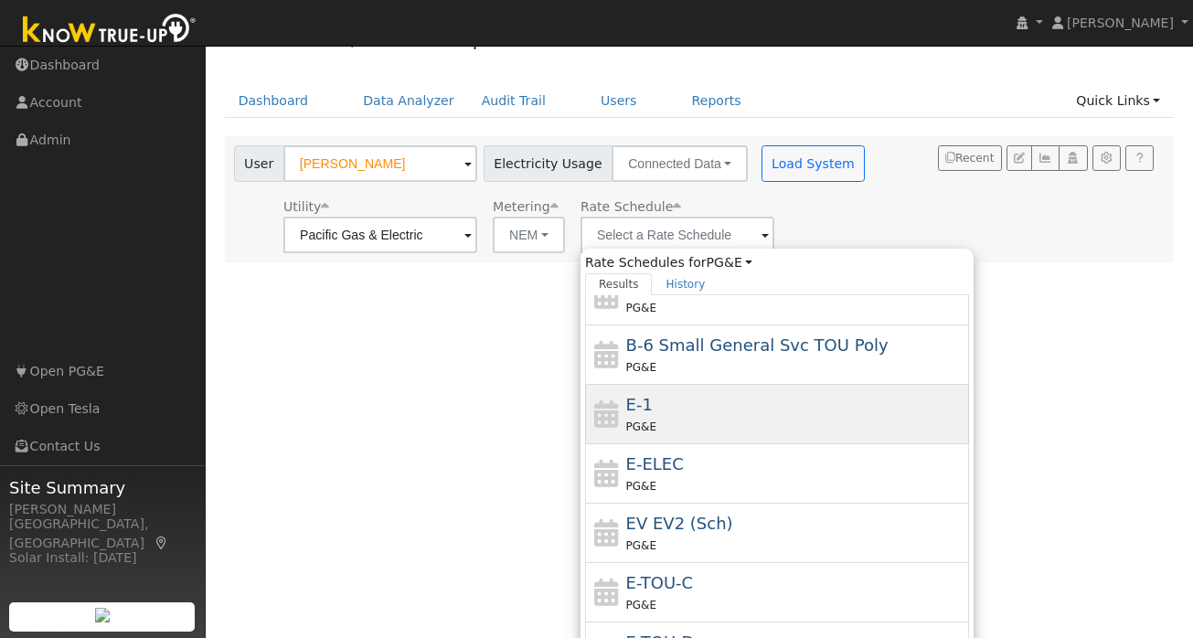
scroll to position [40, 0]
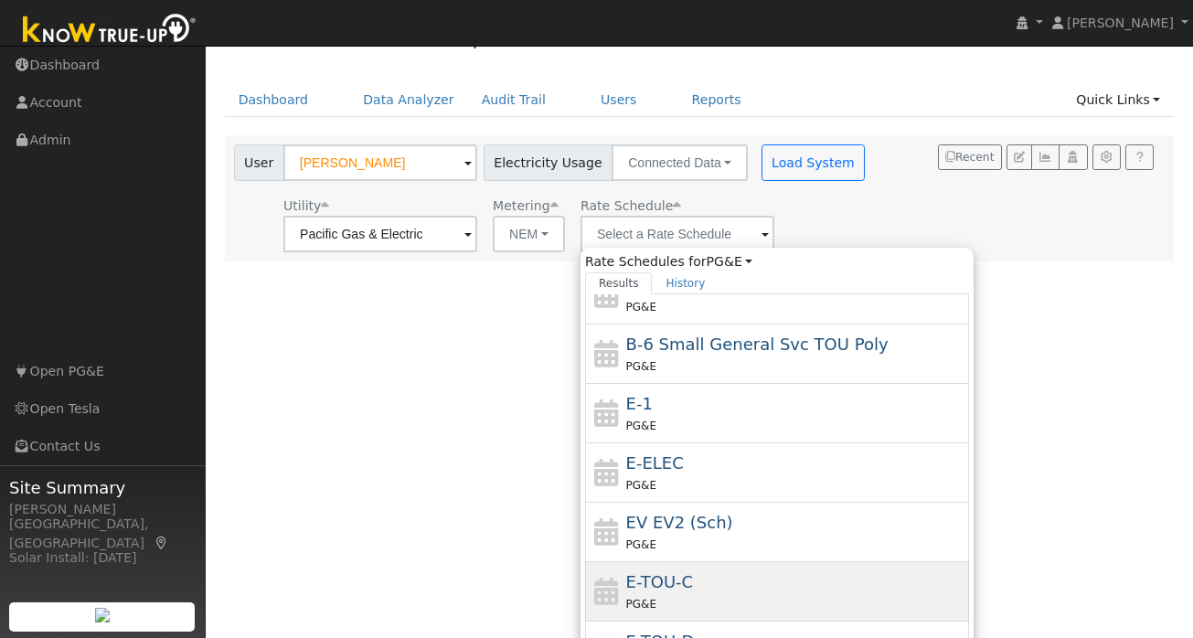
click at [646, 585] on span "E-TOU-C" at bounding box center [660, 581] width 68 height 19
type input "E-TOU-C"
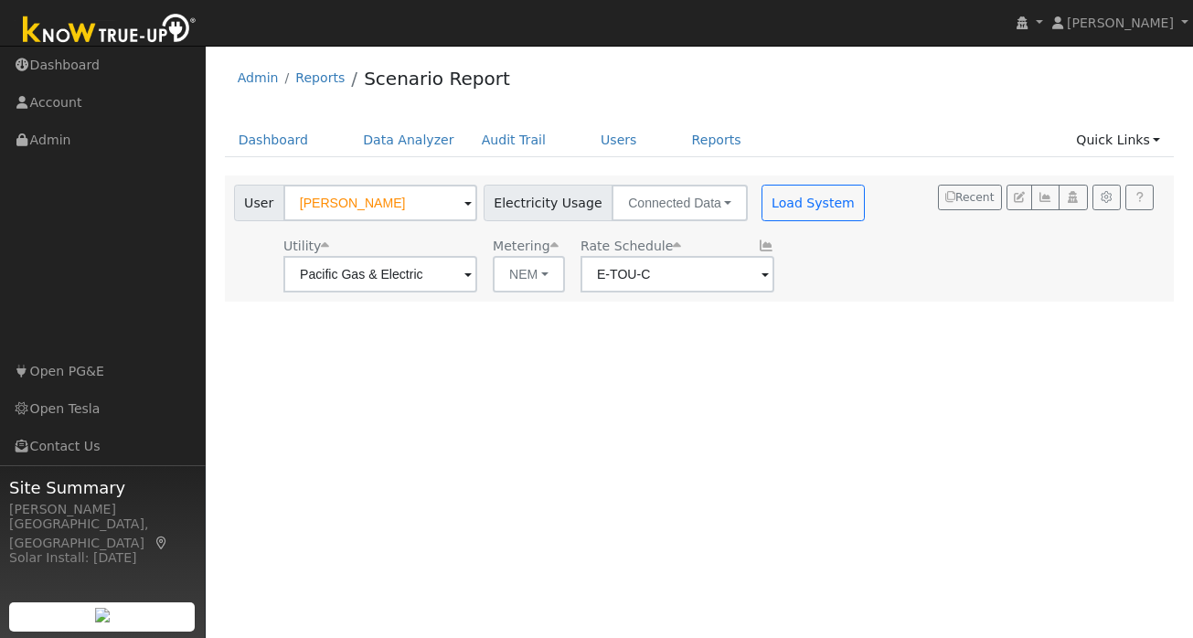
scroll to position [0, 0]
click at [809, 208] on button "Load System" at bounding box center [814, 203] width 104 height 37
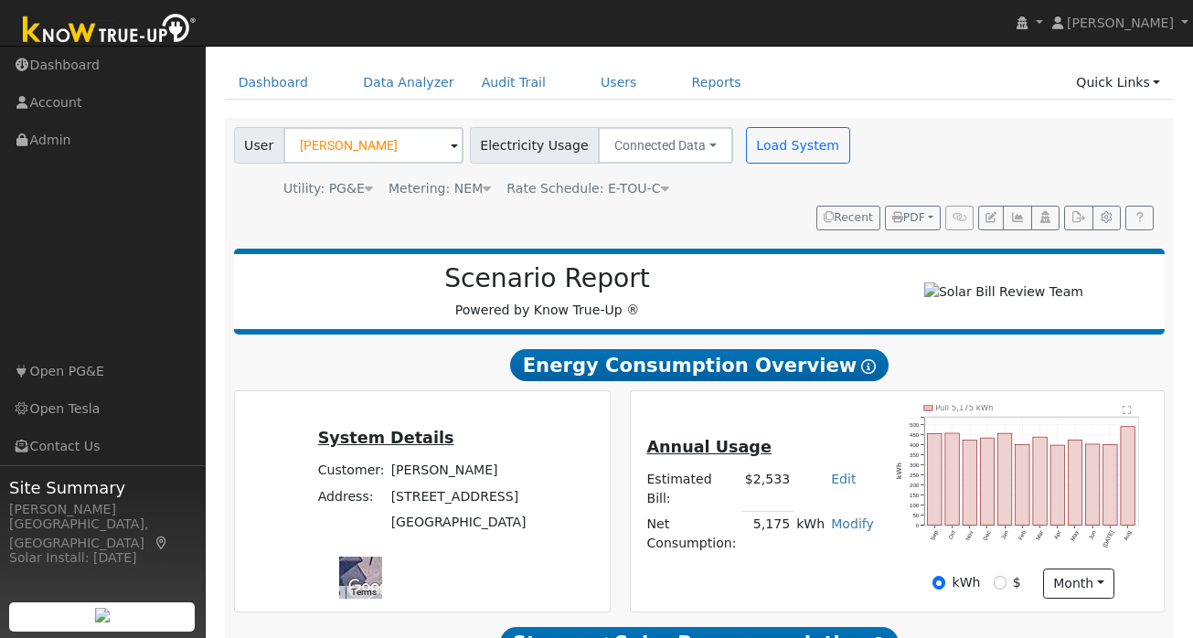
scroll to position [224, 0]
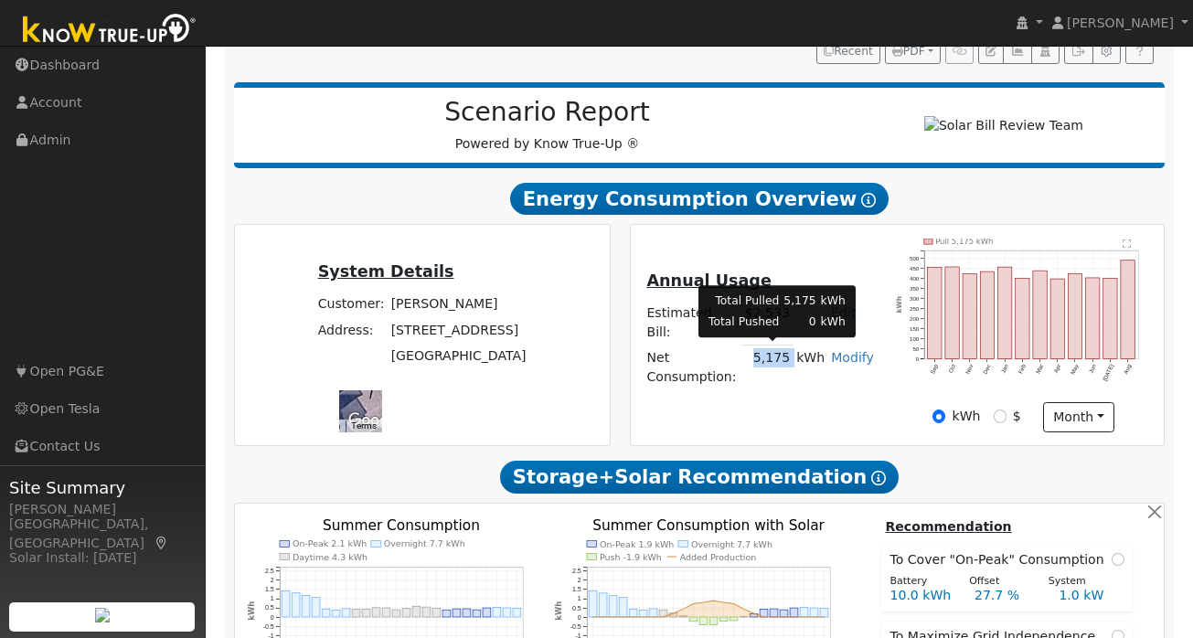
drag, startPoint x: 757, startPoint y: 357, endPoint x: 800, endPoint y: 358, distance: 43.0
click at [800, 358] on tr "Net Consumption: 5,175 kWh Modify Add Consumption Add Electric Vehicle Add Cons…" at bounding box center [760, 367] width 233 height 45
